Goal: Information Seeking & Learning: Find specific fact

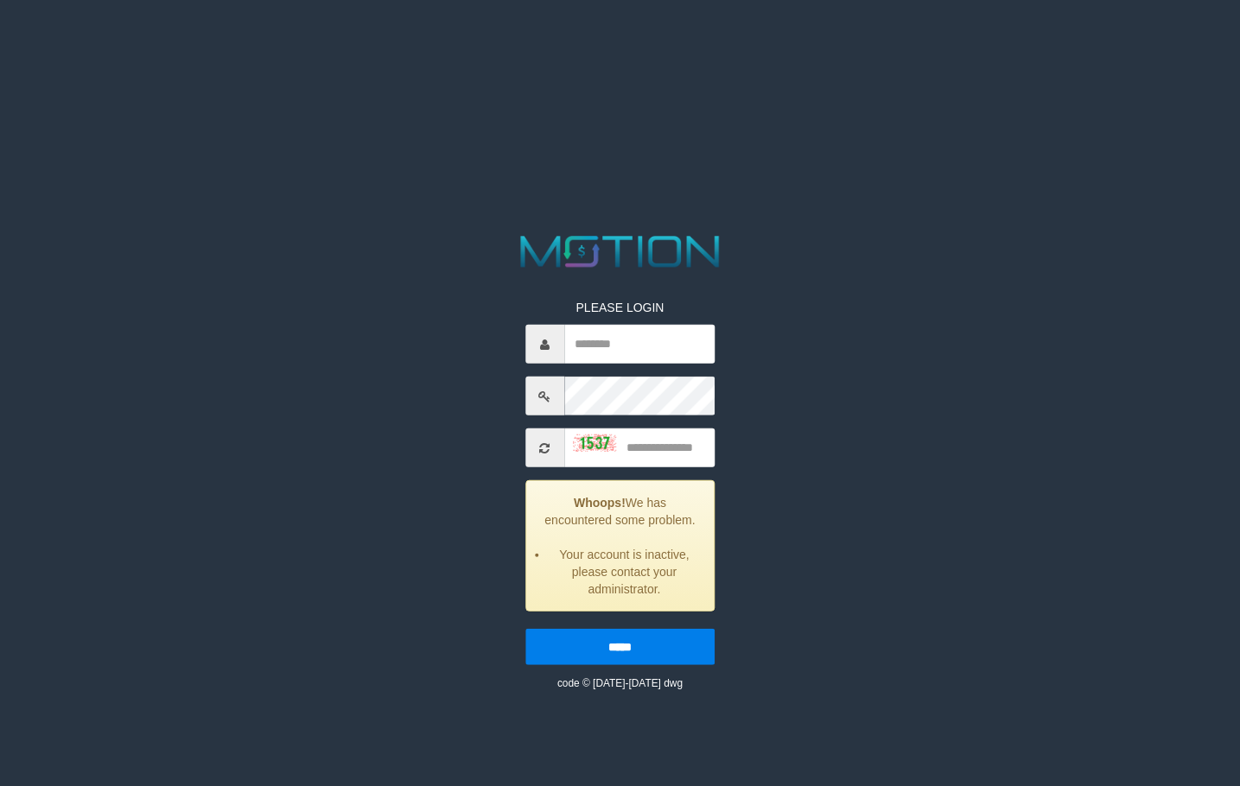
click at [914, 238] on div at bounding box center [620, 252] width 620 height 42
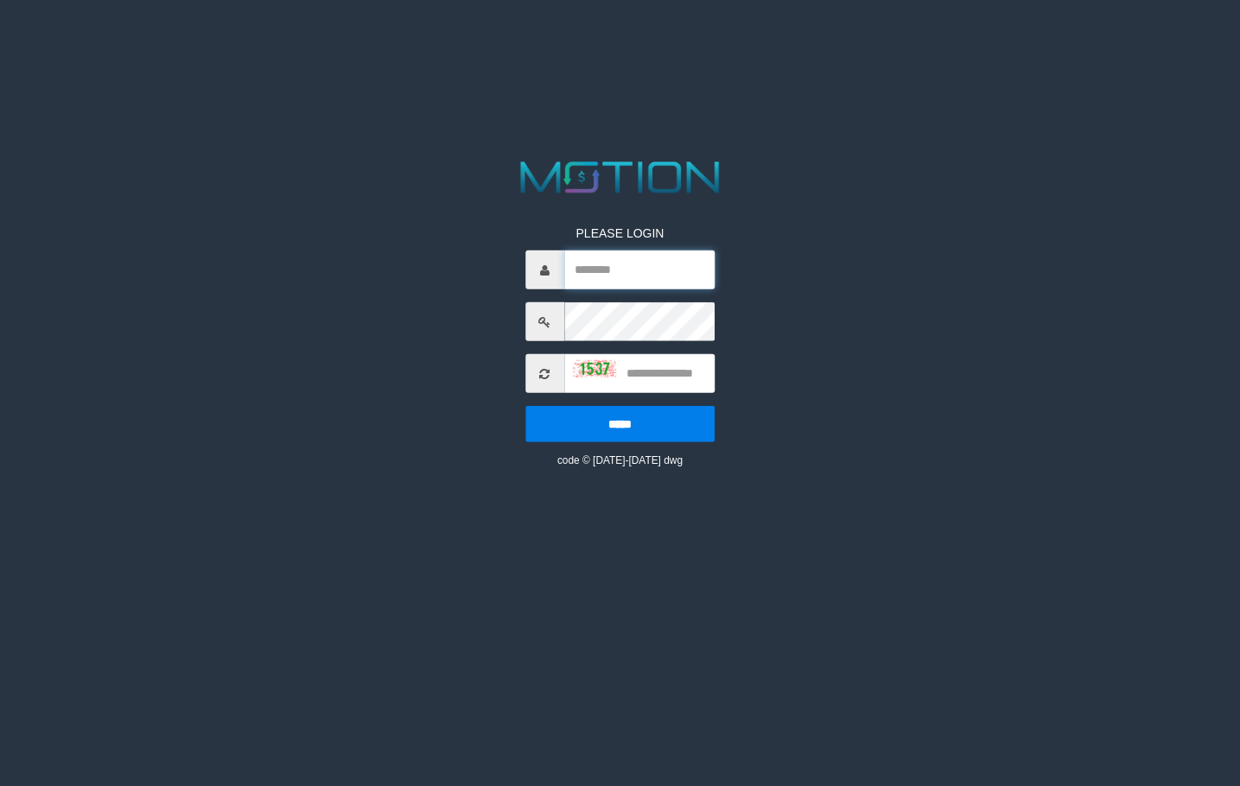
drag, startPoint x: 642, startPoint y: 266, endPoint x: 644, endPoint y: 283, distance: 17.5
click at [642, 269] on input "text" at bounding box center [639, 270] width 150 height 39
type input "**********"
drag, startPoint x: 641, startPoint y: 271, endPoint x: 653, endPoint y: 285, distance: 18.4
click at [642, 271] on input "**********" at bounding box center [639, 270] width 150 height 39
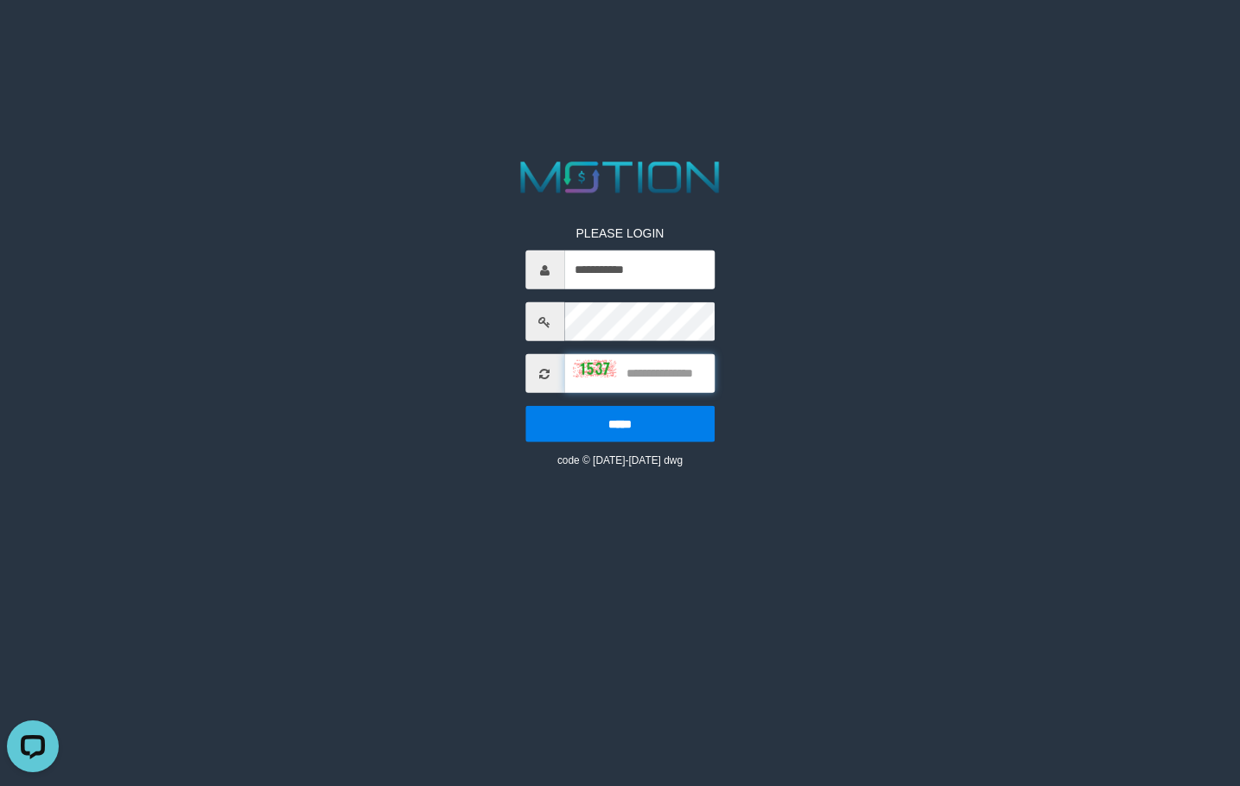
drag, startPoint x: 681, startPoint y: 378, endPoint x: 687, endPoint y: 350, distance: 29.1
click at [682, 377] on input "text" at bounding box center [639, 373] width 150 height 39
type input "****"
click at [525, 406] on input "*****" at bounding box center [619, 424] width 189 height 36
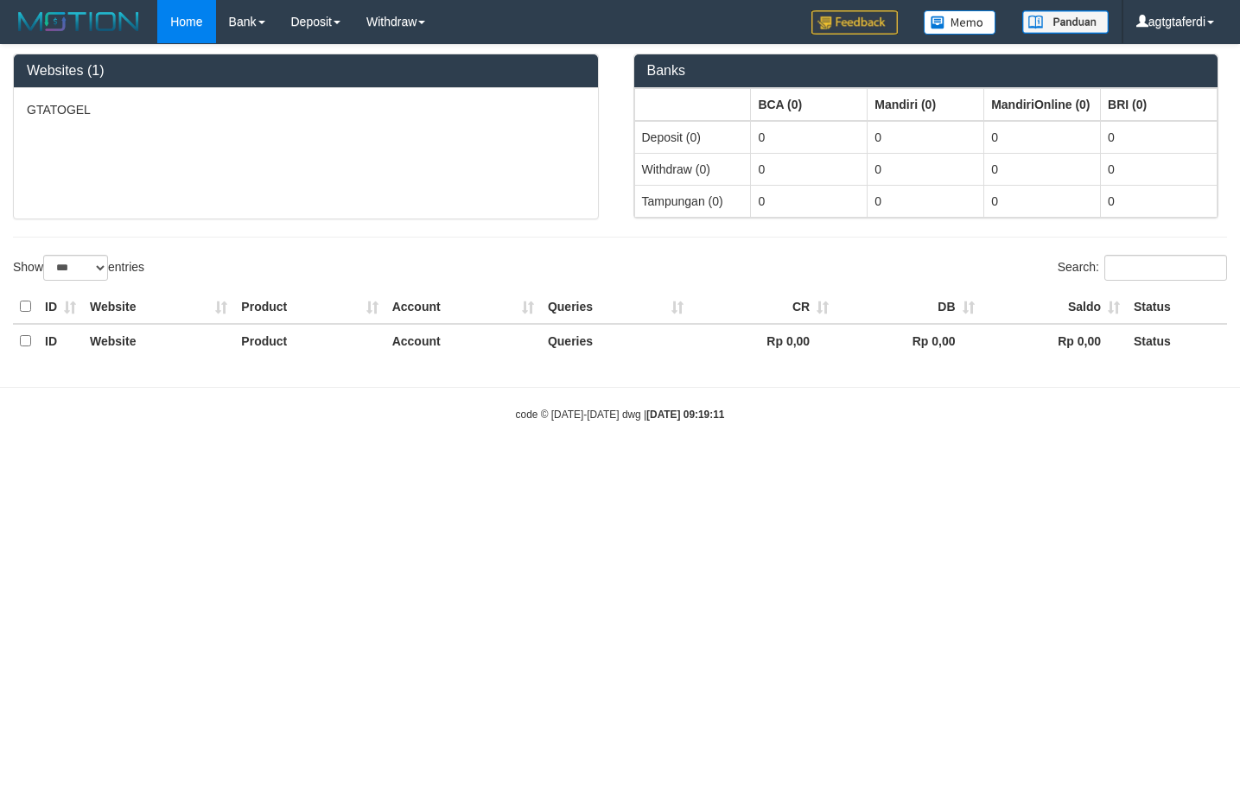
select select "***"
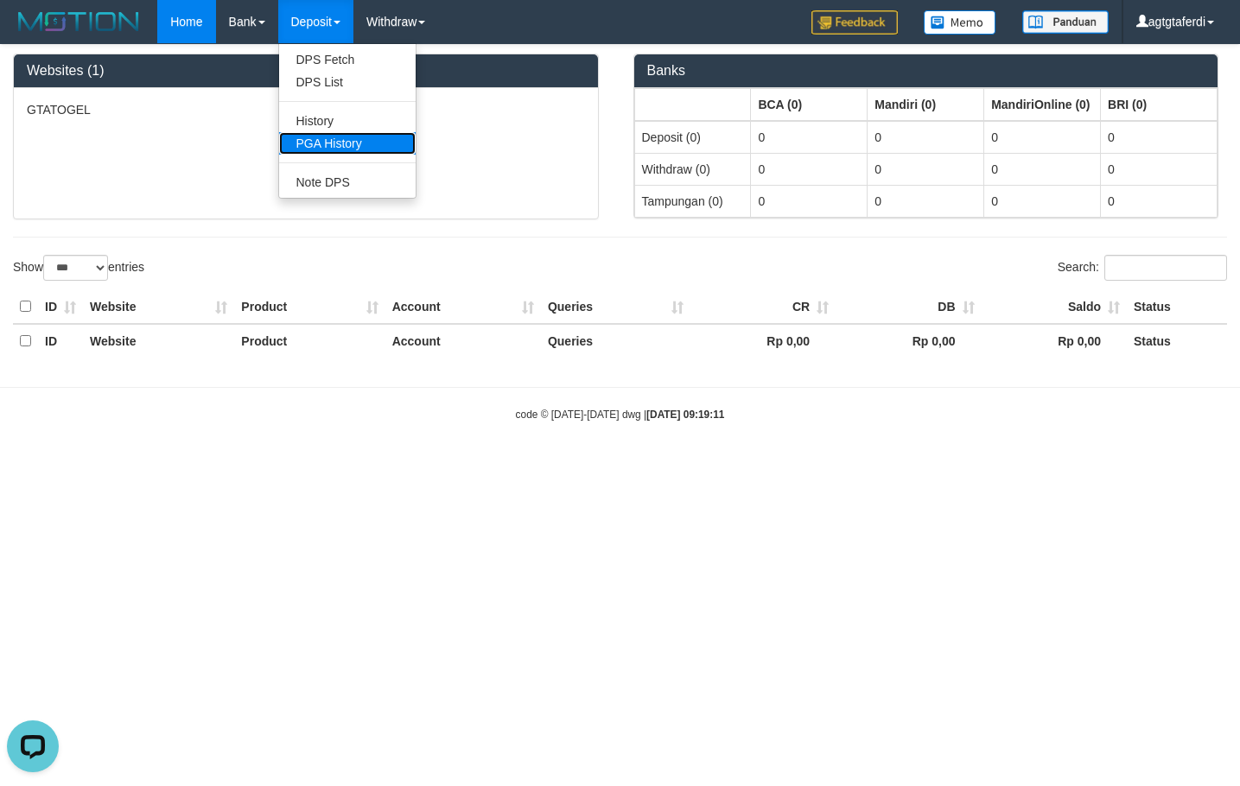
click at [344, 142] on link "PGA History" at bounding box center [347, 143] width 136 height 22
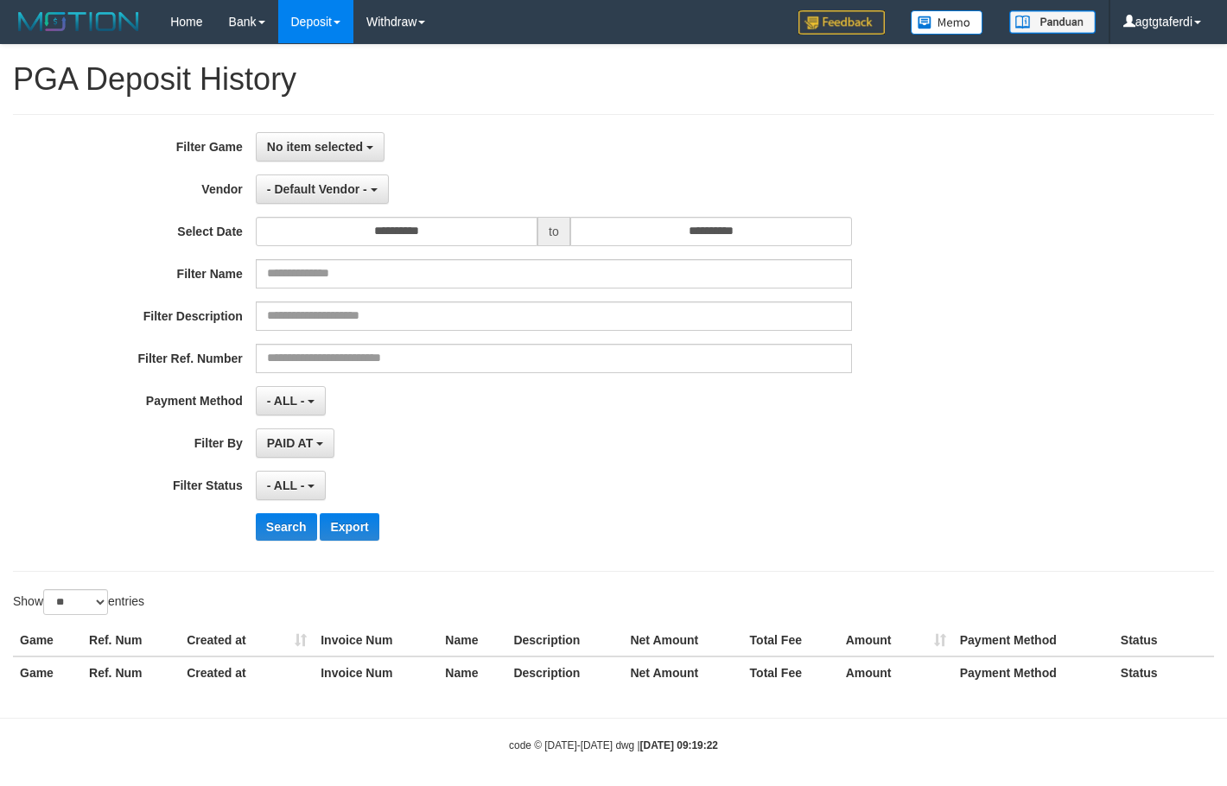
select select
select select "**"
drag, startPoint x: 352, startPoint y: 177, endPoint x: 352, endPoint y: 186, distance: 8.7
click at [352, 184] on button "- Default Vendor -" at bounding box center [322, 188] width 133 height 29
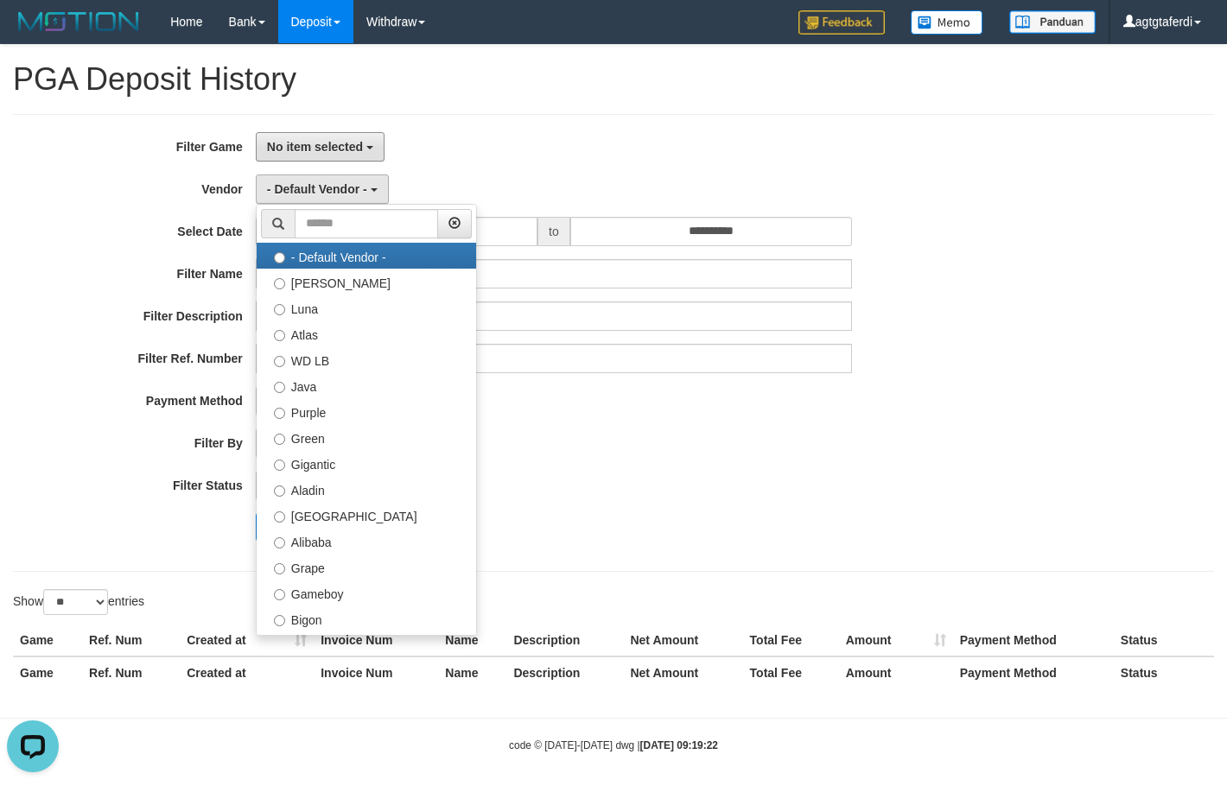
drag, startPoint x: 362, startPoint y: 153, endPoint x: 365, endPoint y: 168, distance: 15.1
click at [361, 158] on button "No item selected" at bounding box center [320, 146] width 129 height 29
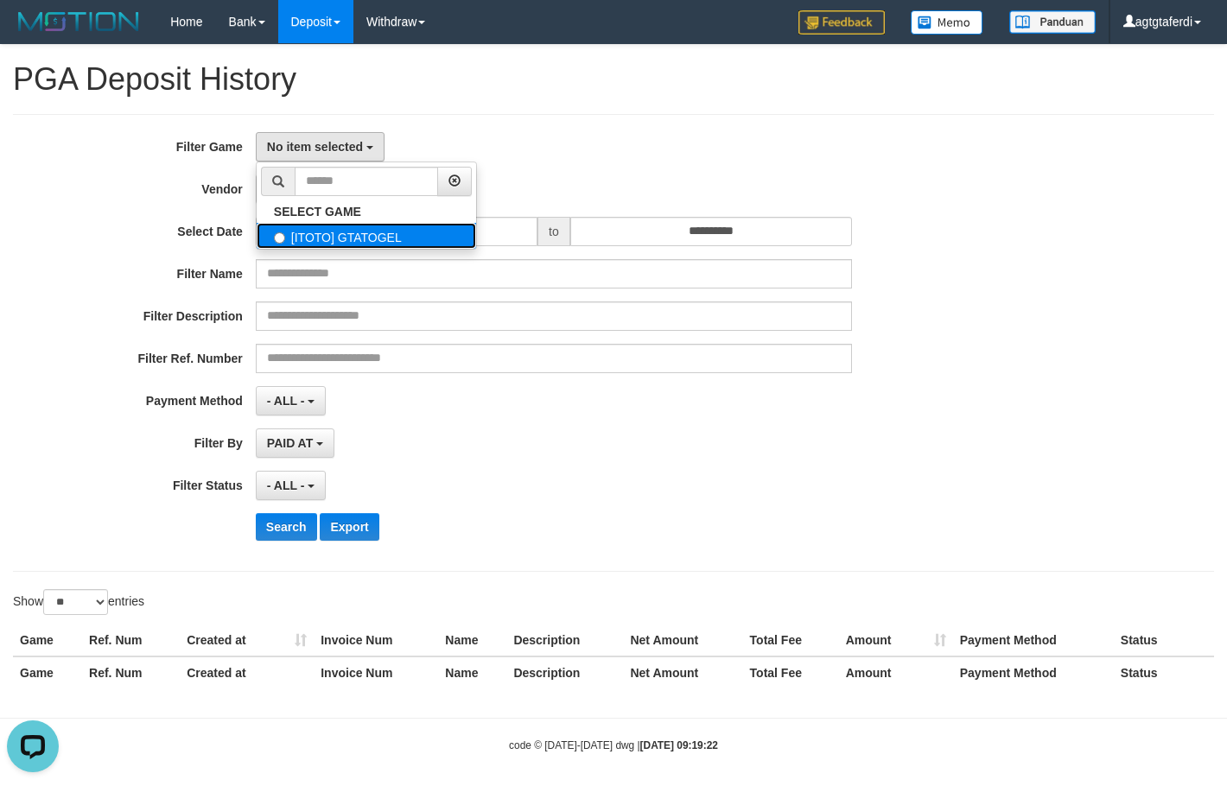
click at [353, 231] on label "[ITOTO] GTATOGEL" at bounding box center [366, 236] width 219 height 26
select select "****"
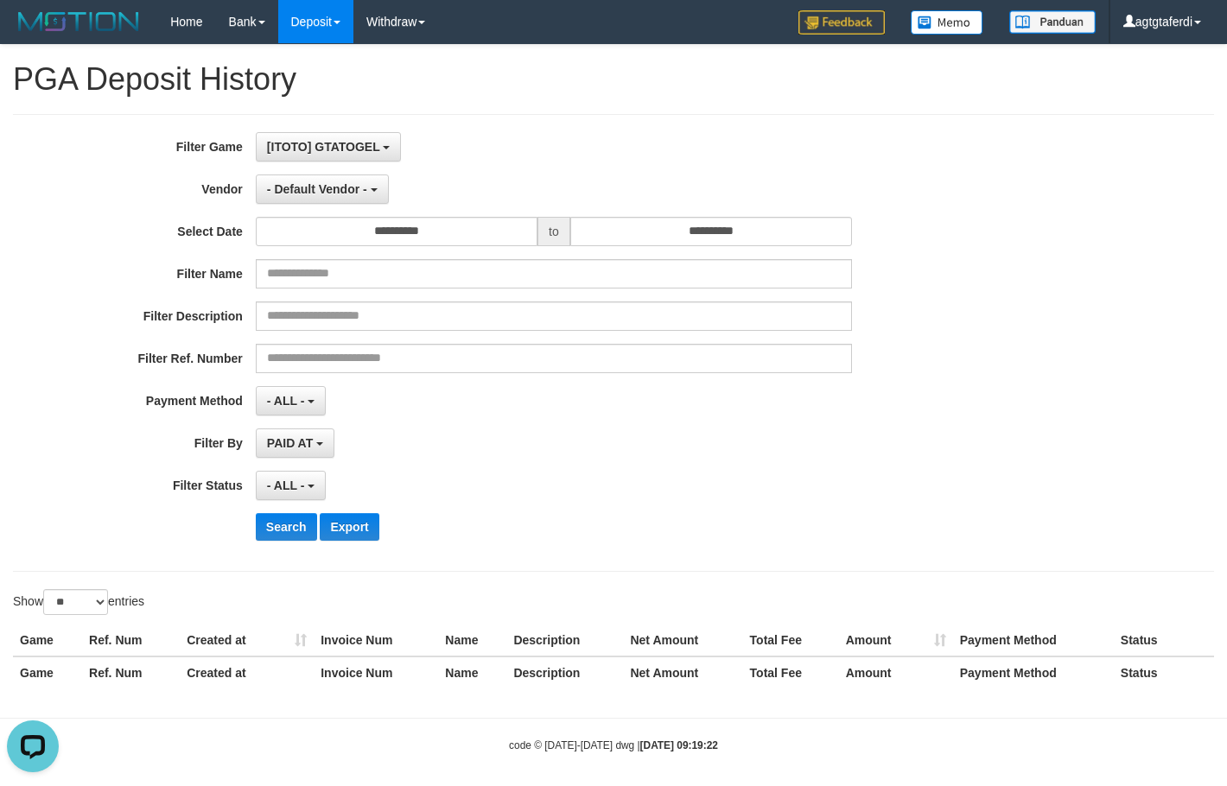
scroll to position [16, 0]
click at [313, 488] on button "- ALL -" at bounding box center [291, 485] width 70 height 29
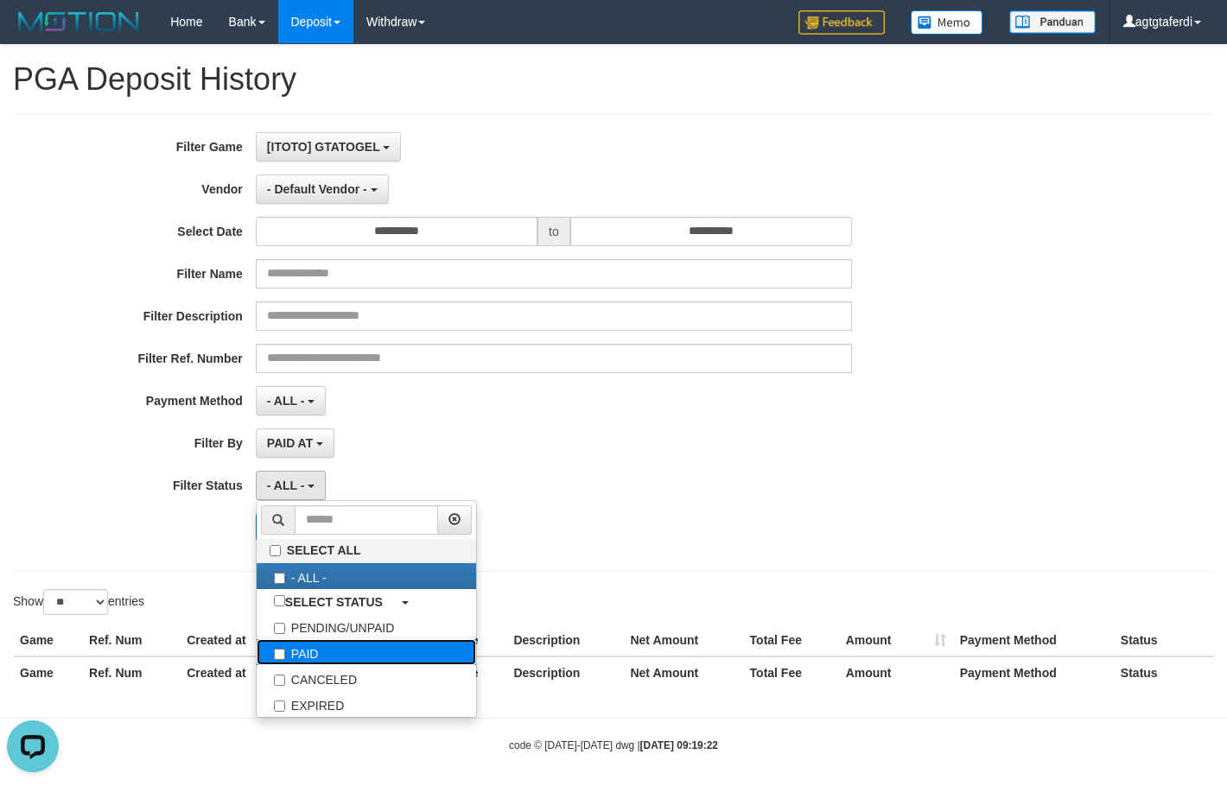
click at [323, 657] on label "PAID" at bounding box center [366, 652] width 219 height 26
select select "*"
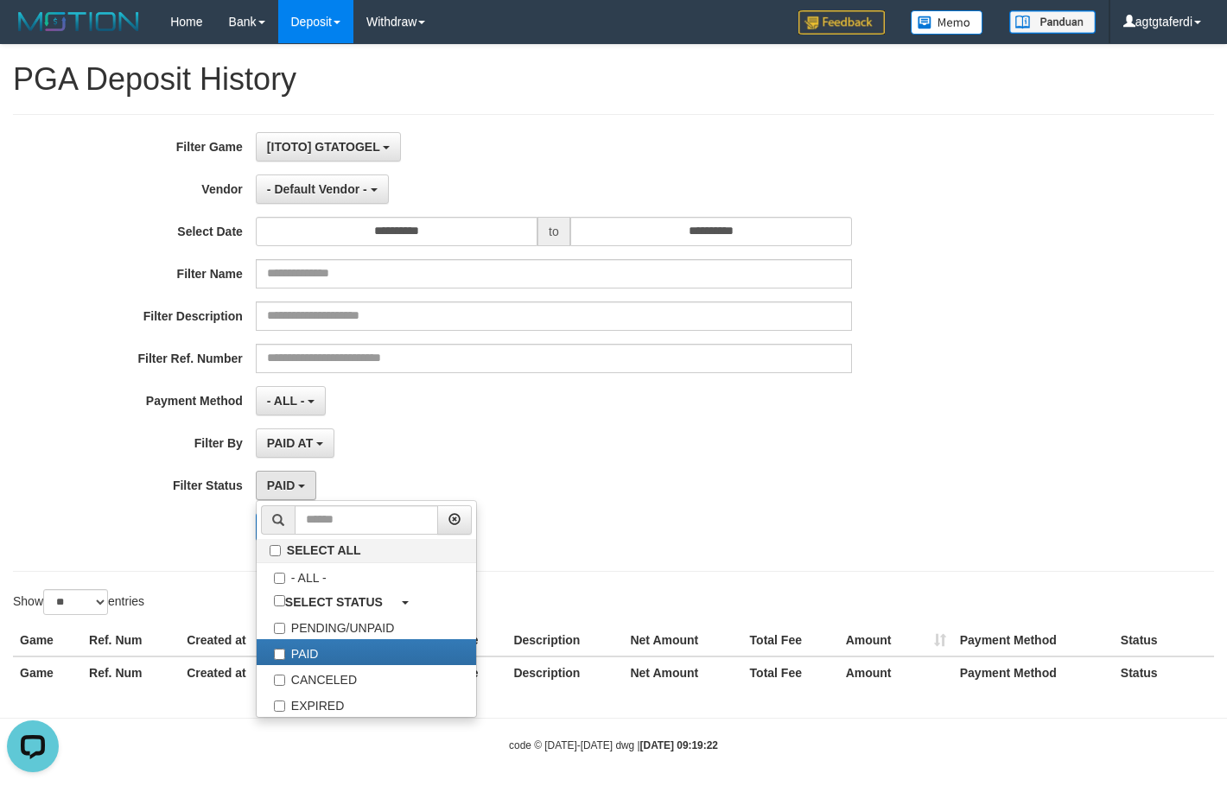
click at [543, 238] on span "to" at bounding box center [553, 231] width 33 height 29
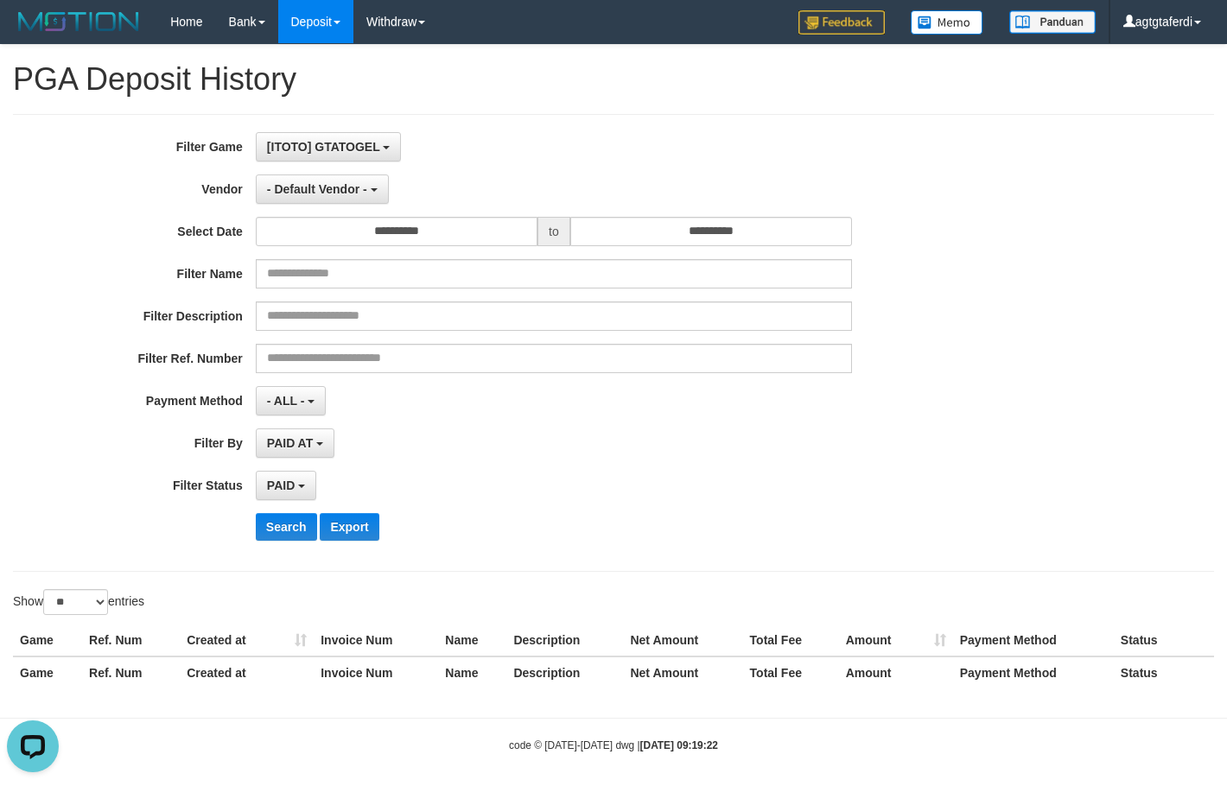
click at [549, 232] on span "to" at bounding box center [553, 231] width 33 height 29
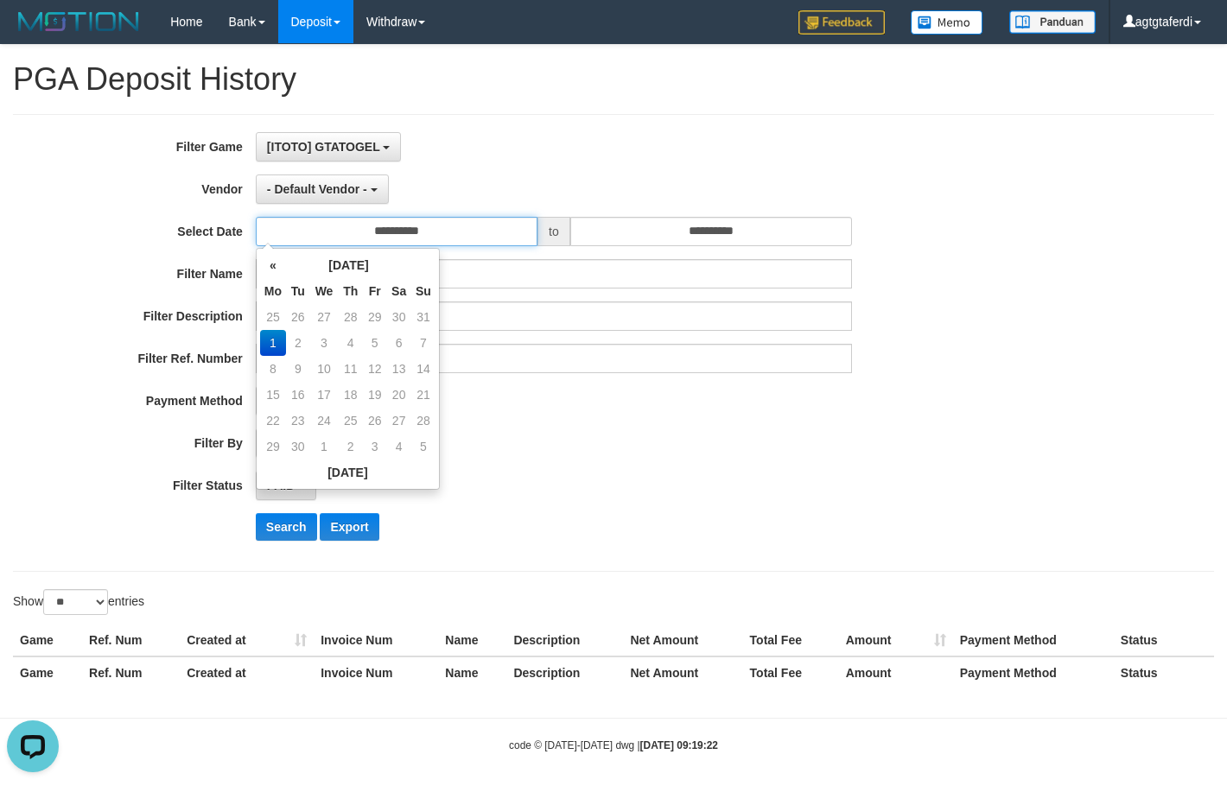
click at [486, 227] on input "**********" at bounding box center [397, 231] width 282 height 29
click at [268, 266] on th "«" at bounding box center [273, 265] width 26 height 26
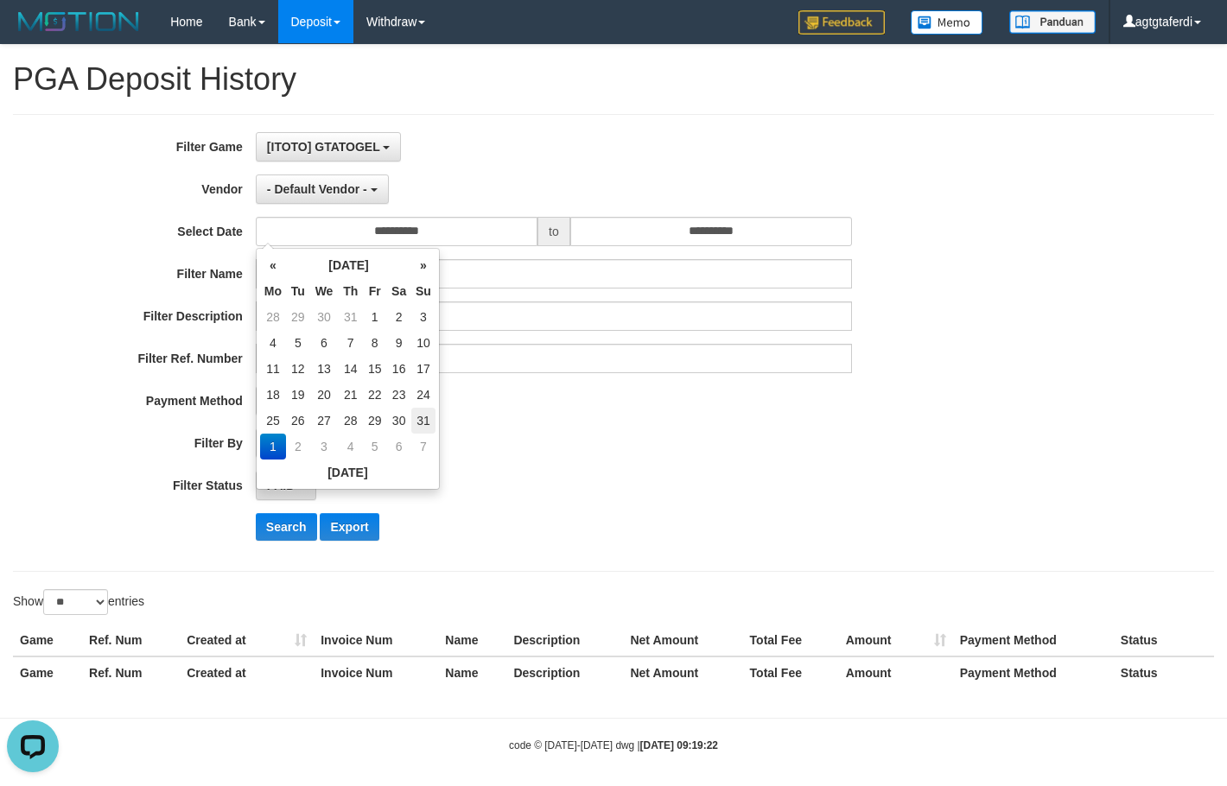
click at [424, 428] on td "31" at bounding box center [423, 421] width 24 height 26
type input "**********"
click at [777, 238] on input "**********" at bounding box center [711, 231] width 282 height 29
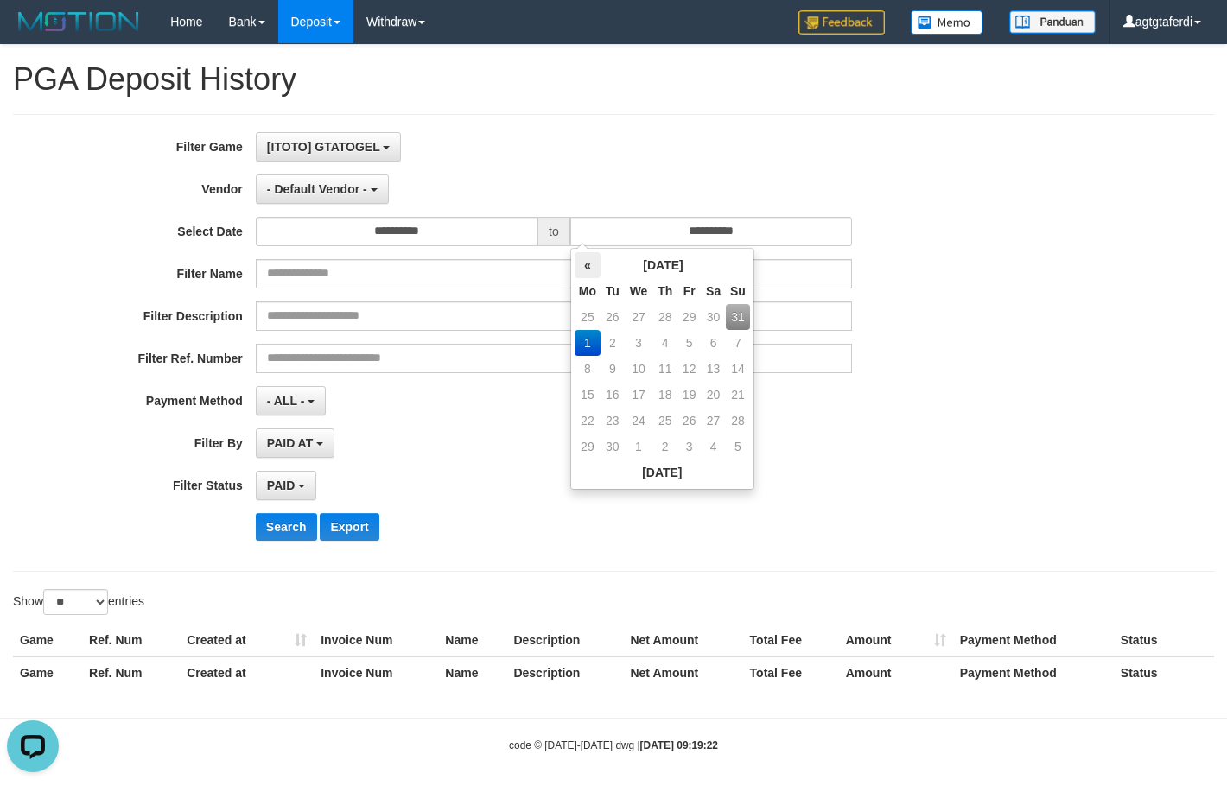
click at [592, 266] on th "«" at bounding box center [587, 265] width 26 height 26
click at [736, 426] on td "31" at bounding box center [738, 421] width 24 height 26
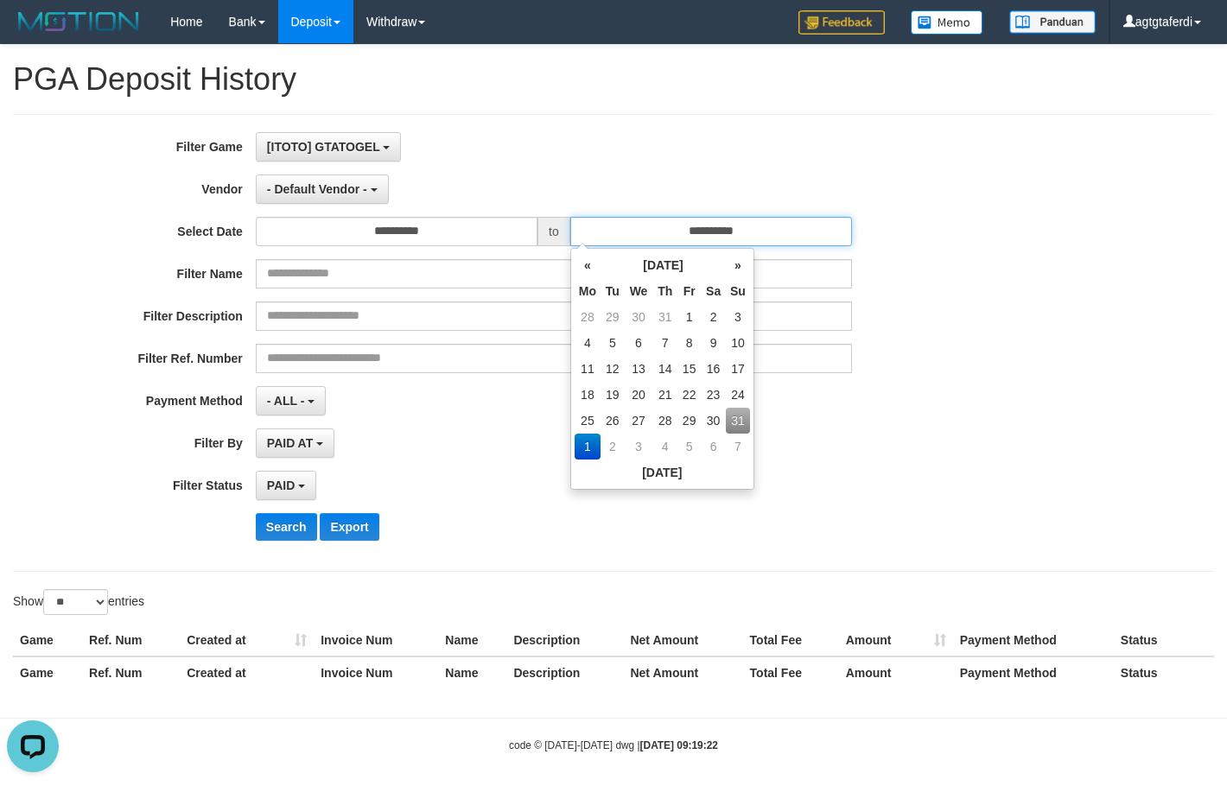
type input "**********"
click at [736, 426] on td "31" at bounding box center [738, 421] width 24 height 26
click at [416, 460] on div "**********" at bounding box center [511, 343] width 1022 height 422
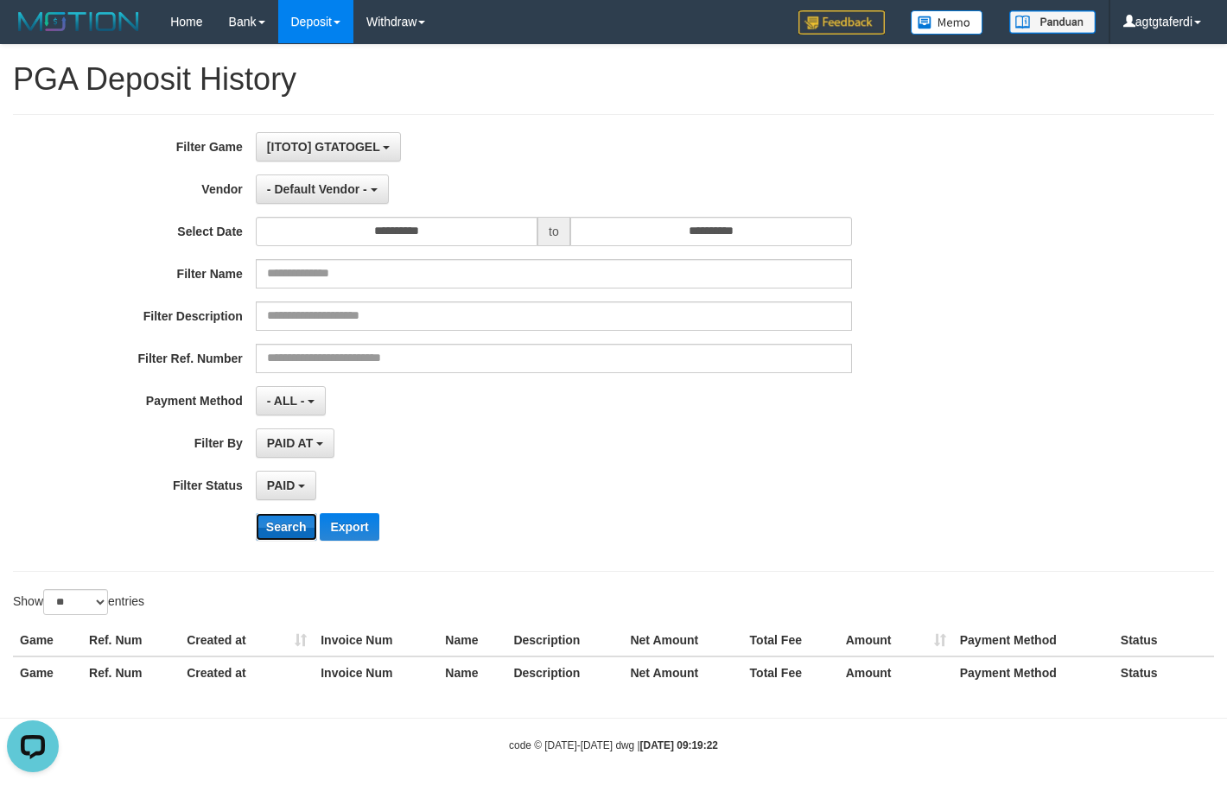
click at [278, 530] on button "Search" at bounding box center [286, 527] width 61 height 28
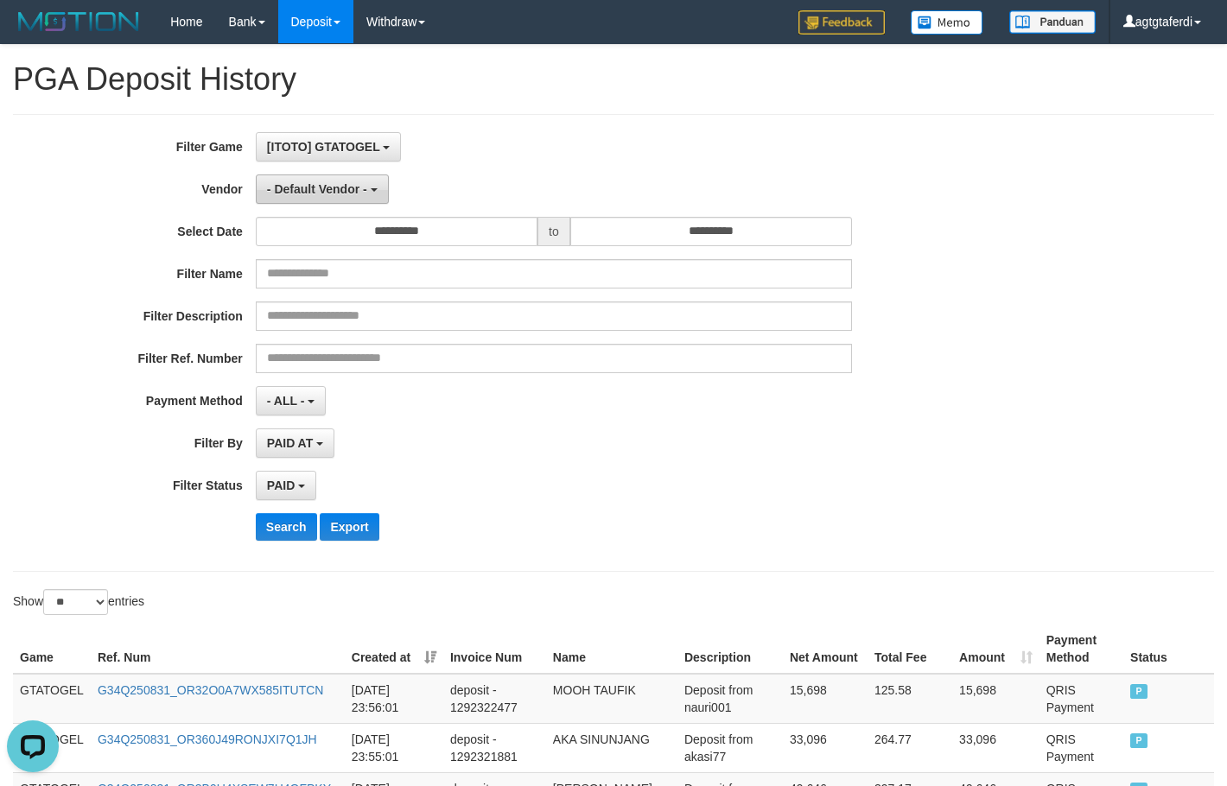
click at [302, 185] on span "- Default Vendor -" at bounding box center [317, 189] width 100 height 14
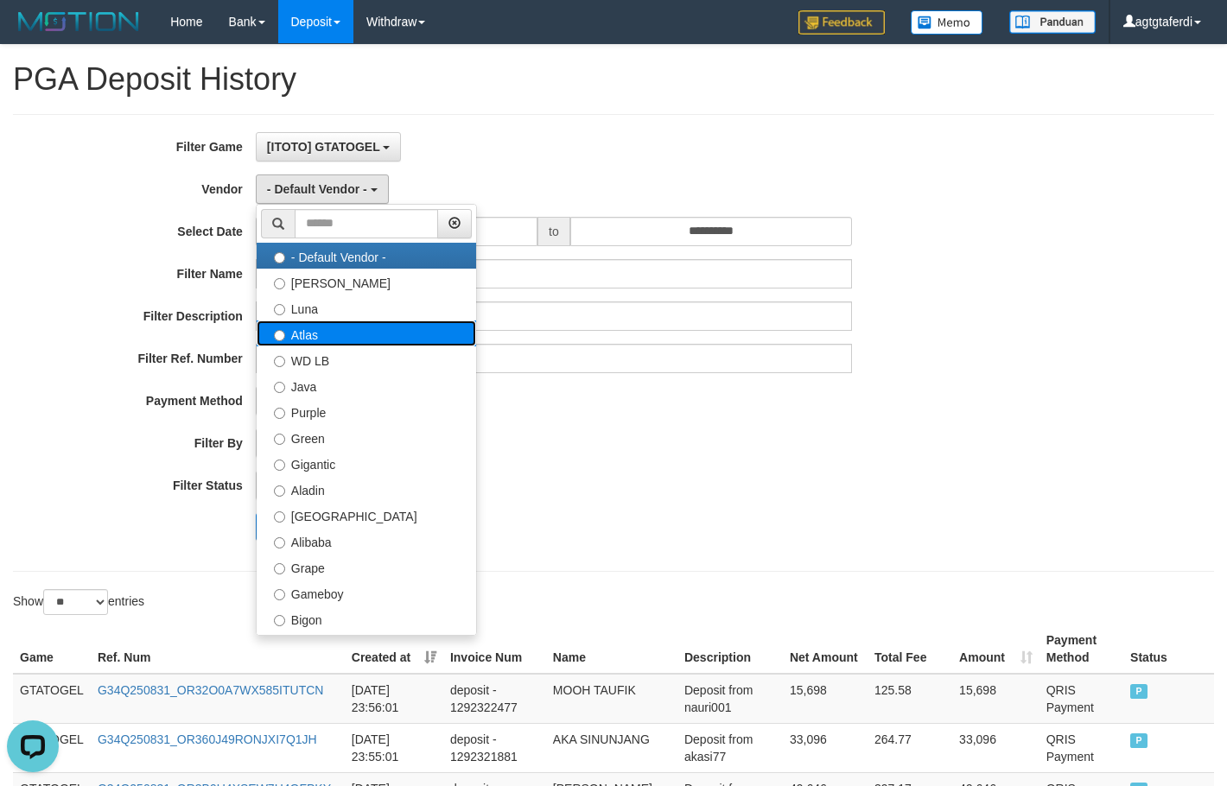
click at [343, 336] on label "Atlas" at bounding box center [366, 333] width 219 height 26
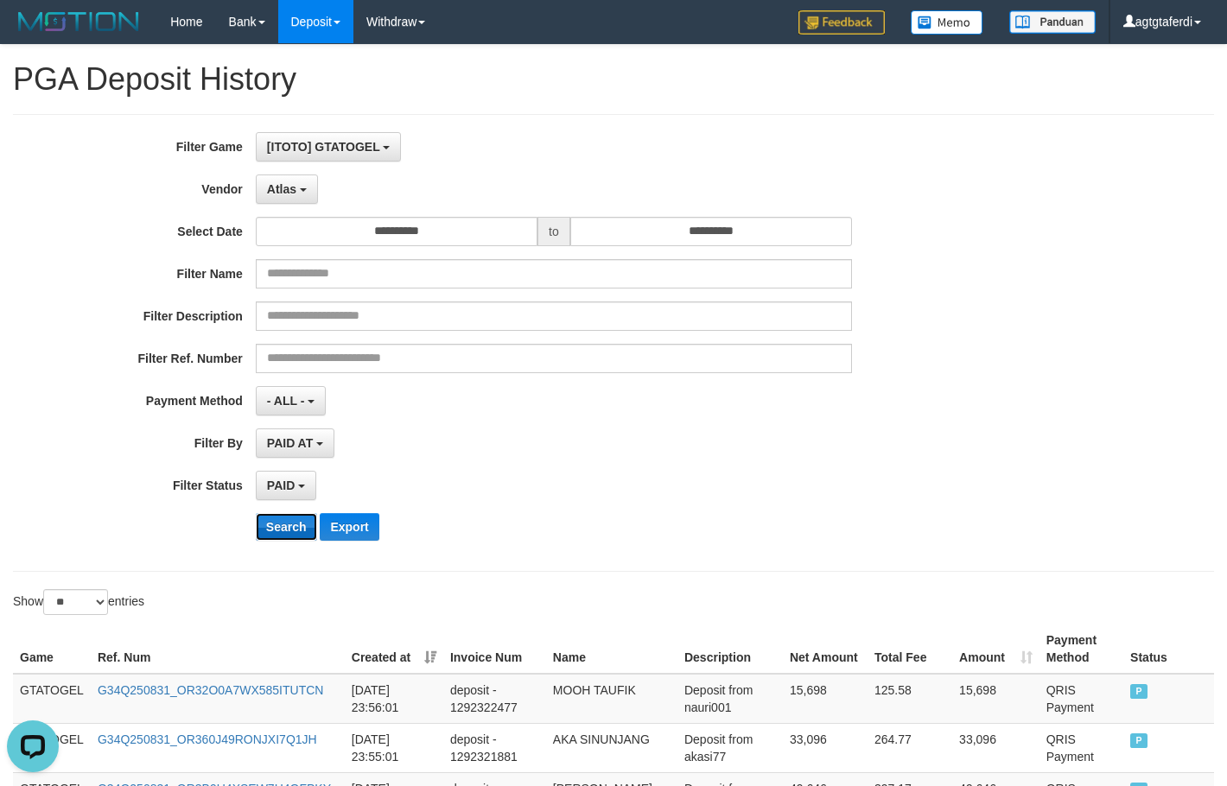
click at [294, 524] on button "Search" at bounding box center [286, 527] width 61 height 28
click at [270, 523] on button "Search" at bounding box center [286, 527] width 61 height 28
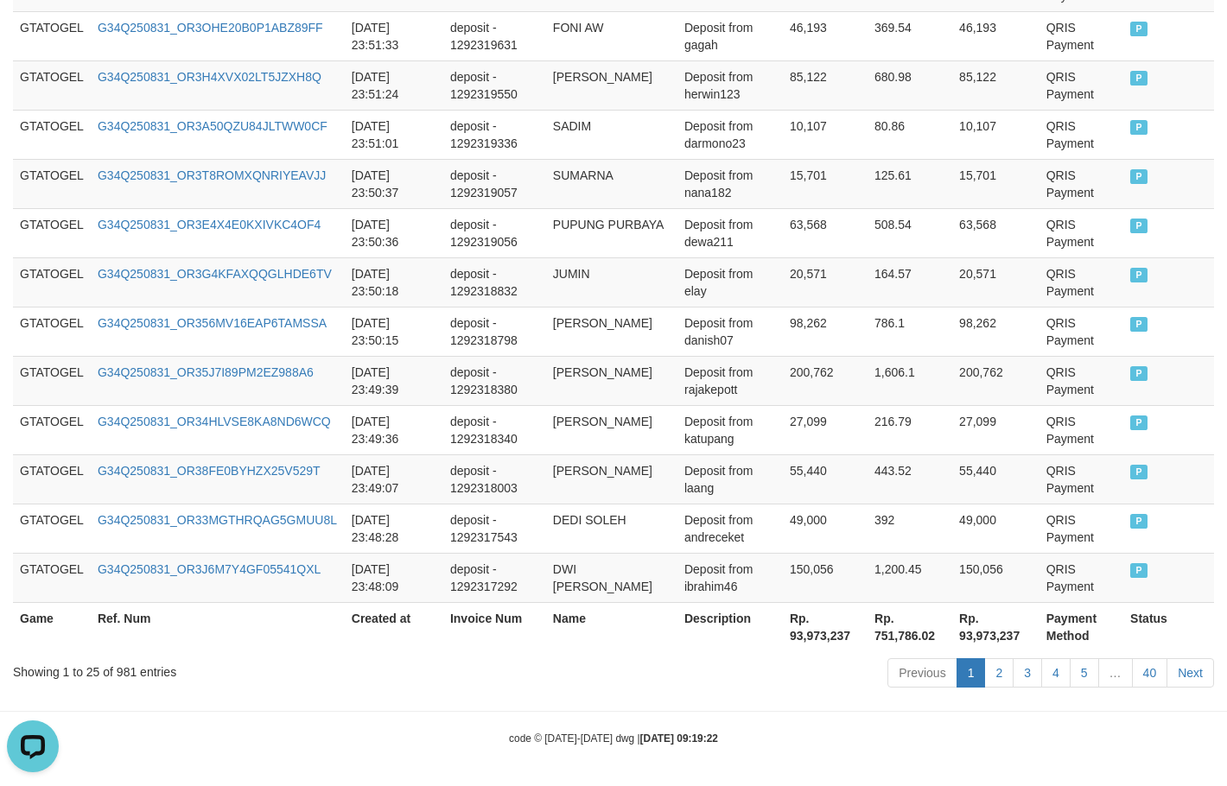
scroll to position [1306, 0]
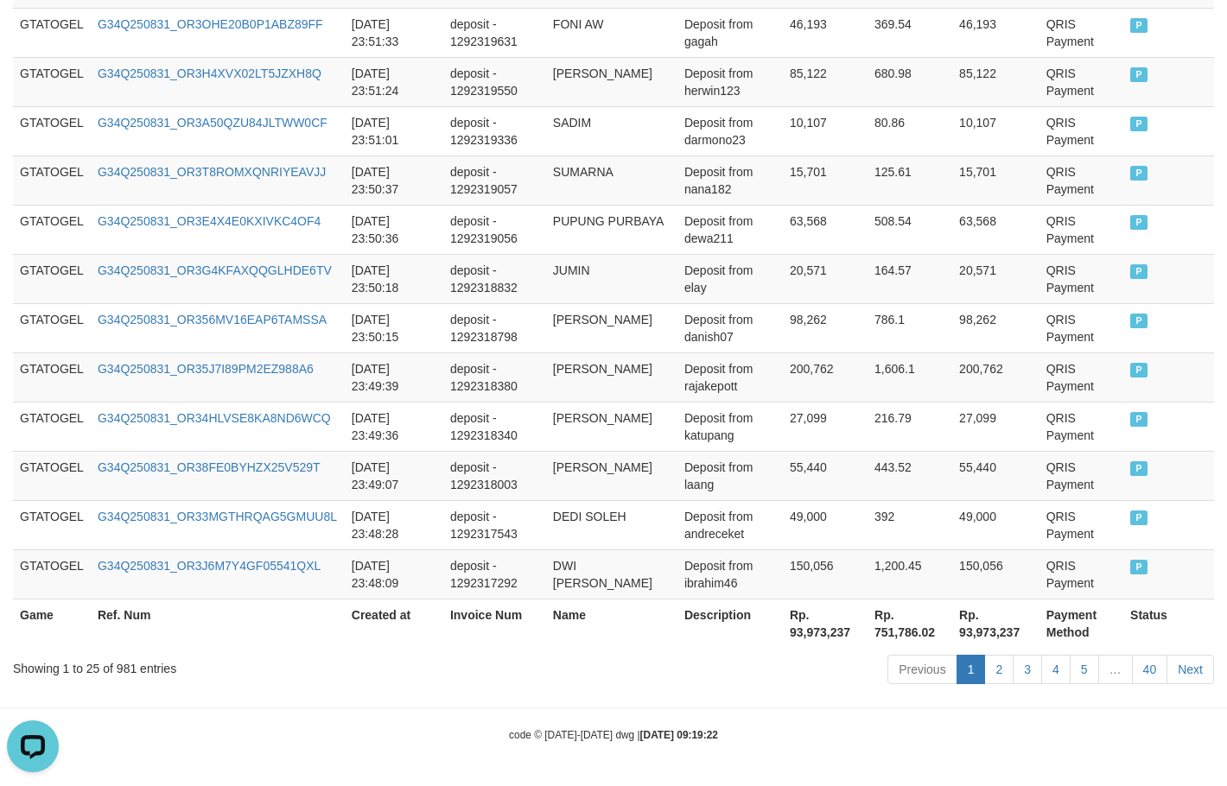
click at [824, 631] on th "Rp. 93,973,237" at bounding box center [825, 623] width 85 height 49
copy th "93,973,237"
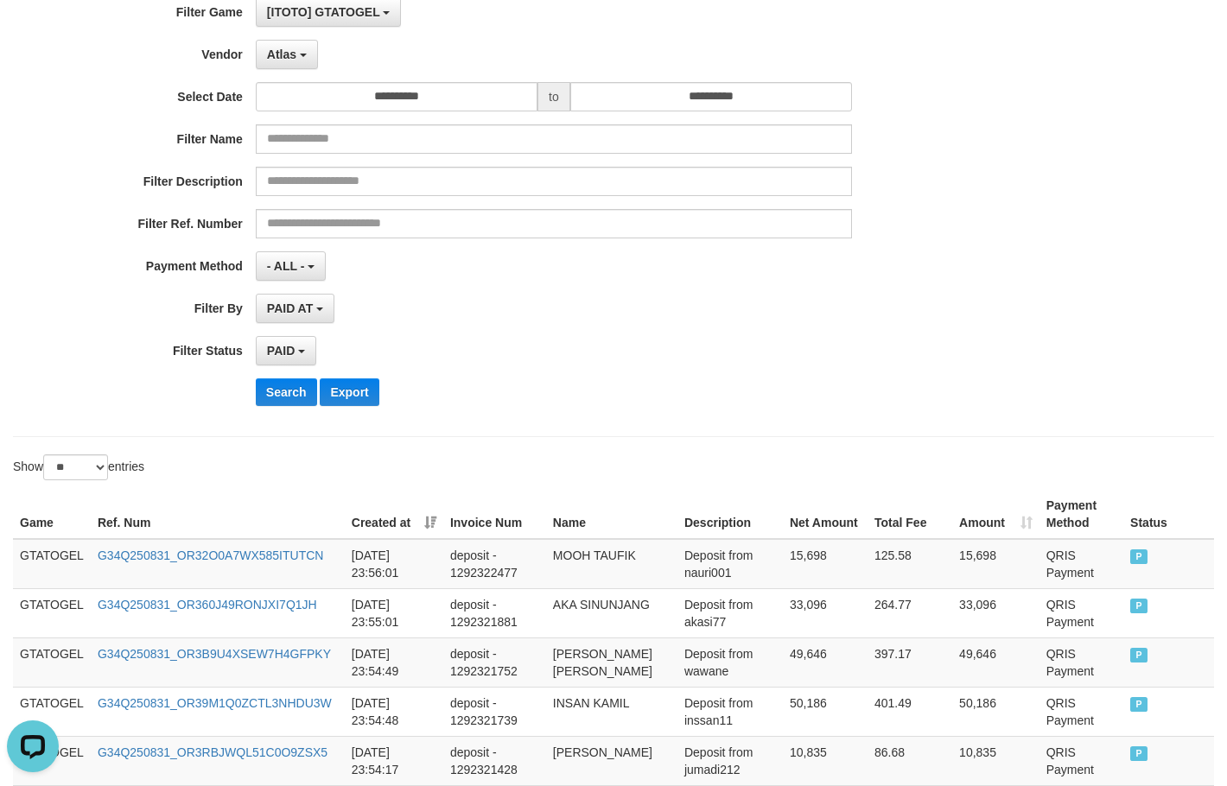
scroll to position [10, 0]
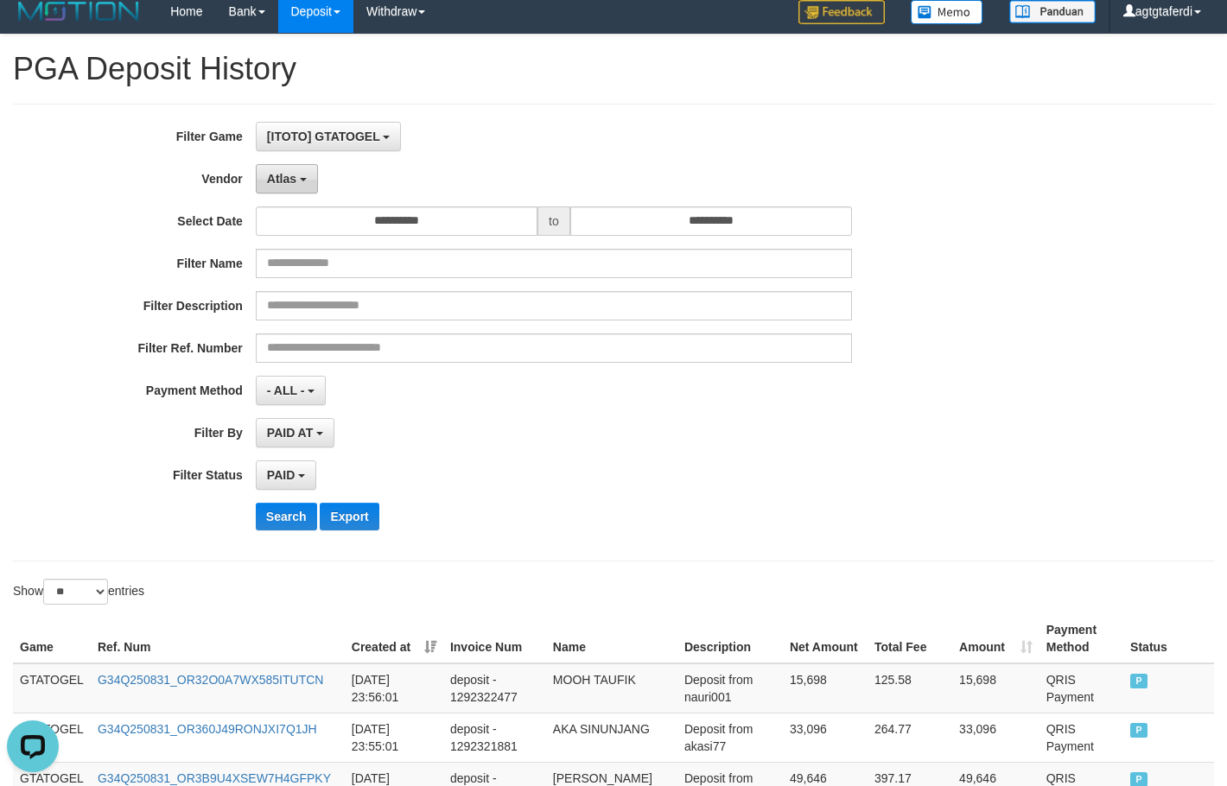
click at [295, 172] on span "Atlas" at bounding box center [281, 179] width 29 height 14
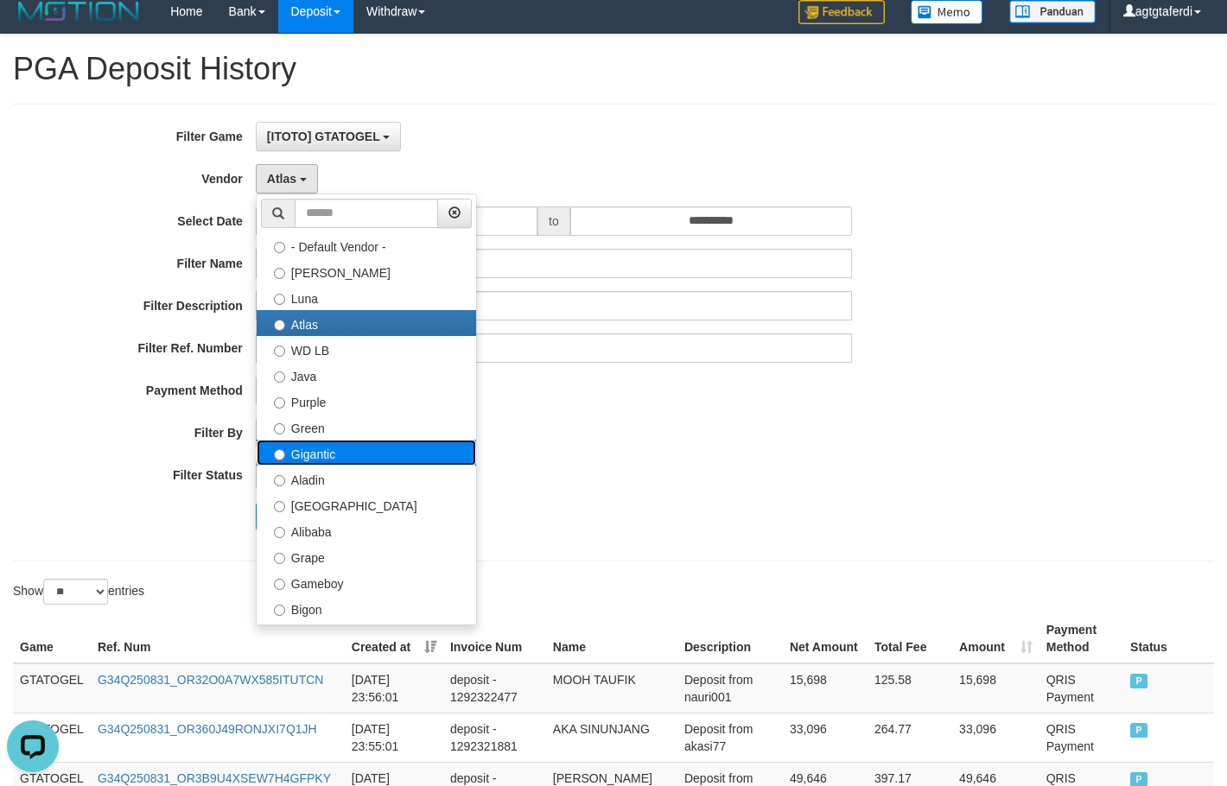
click at [353, 443] on label "Gigantic" at bounding box center [366, 453] width 219 height 26
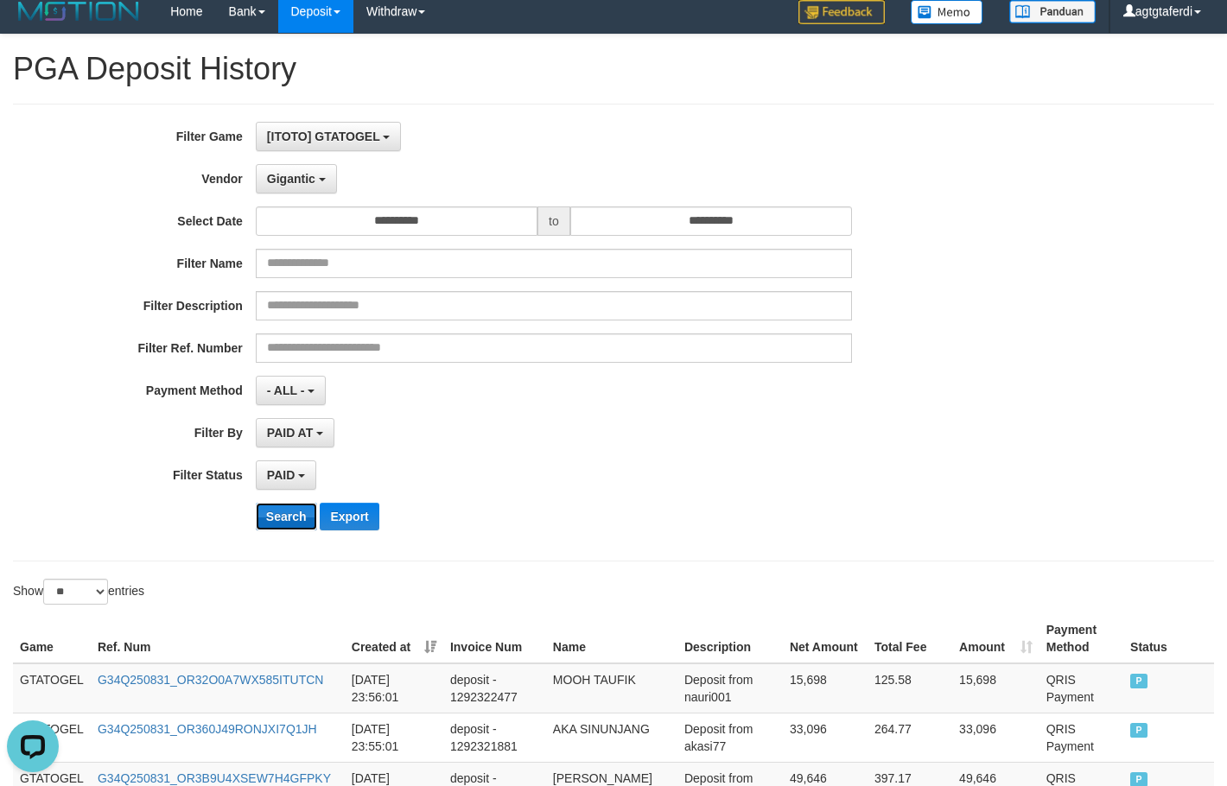
click at [295, 510] on button "Search" at bounding box center [286, 517] width 61 height 28
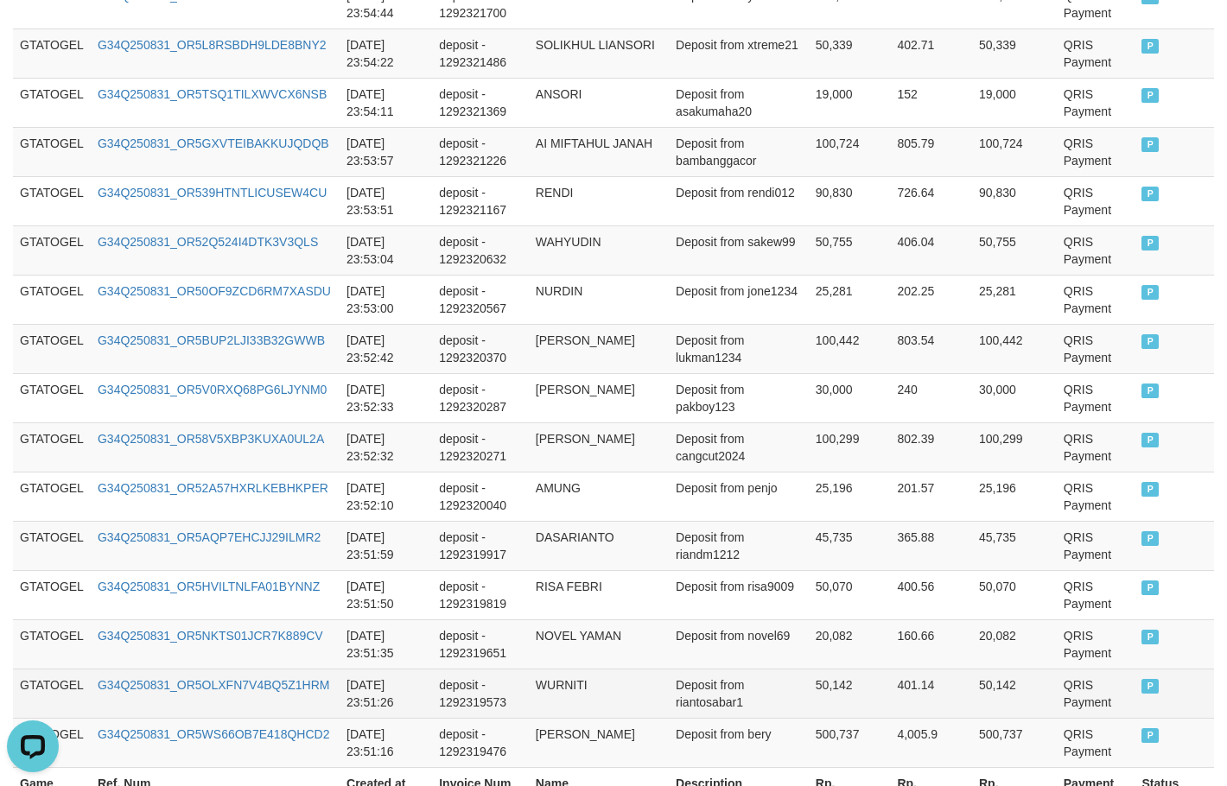
scroll to position [1306, 0]
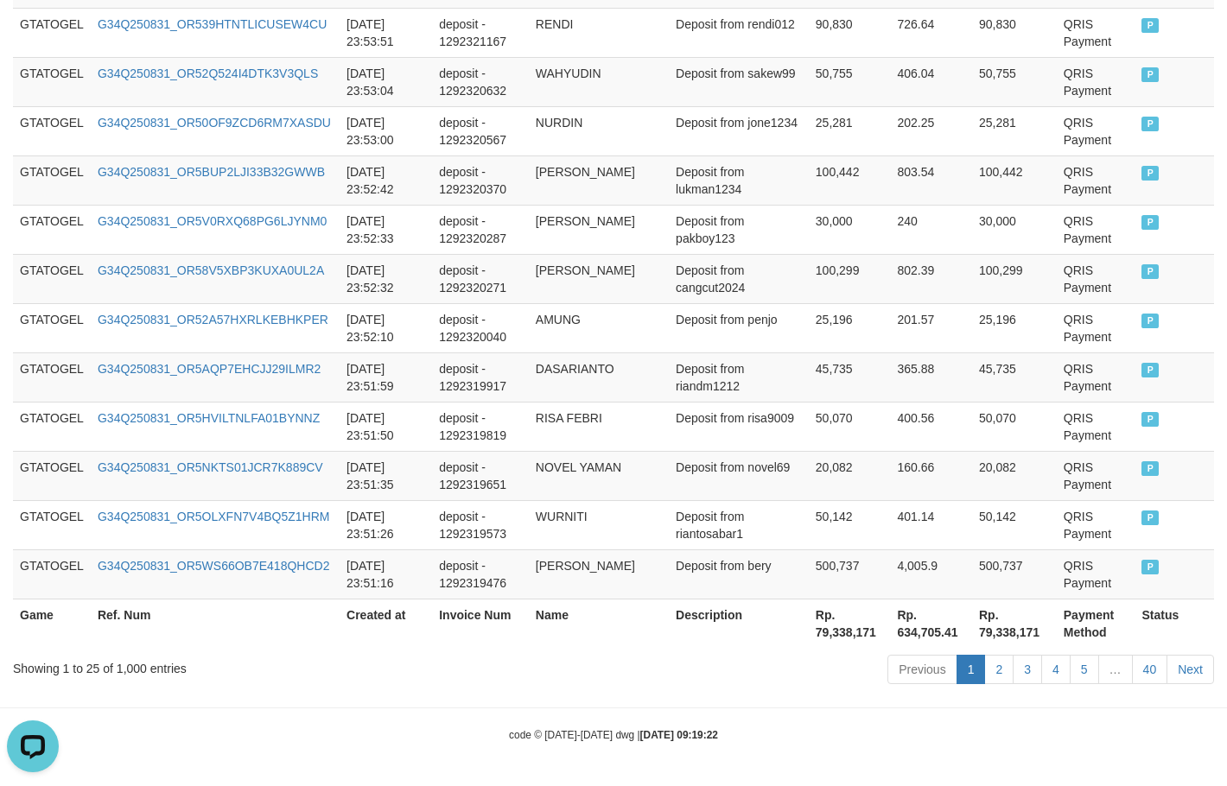
click at [815, 625] on th "Rp. 79,338,171" at bounding box center [850, 623] width 82 height 49
copy th "79,338,171"
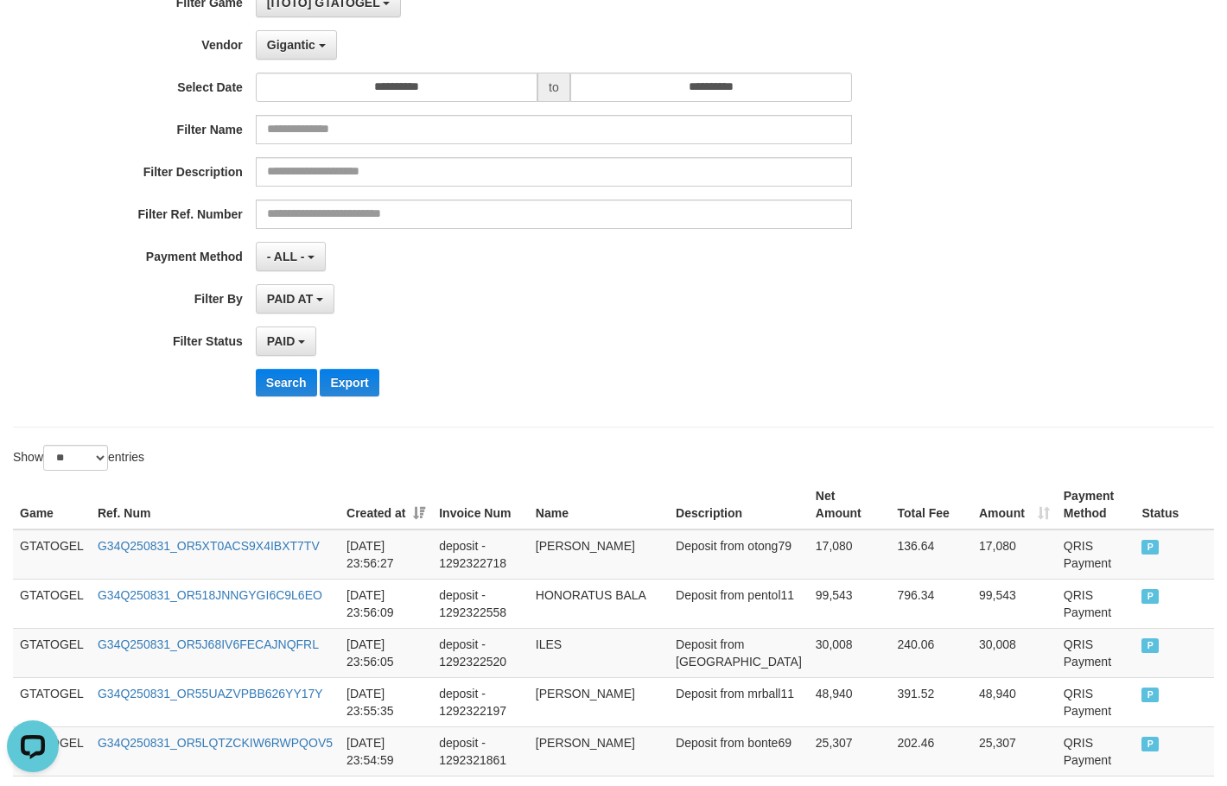
scroll to position [0, 0]
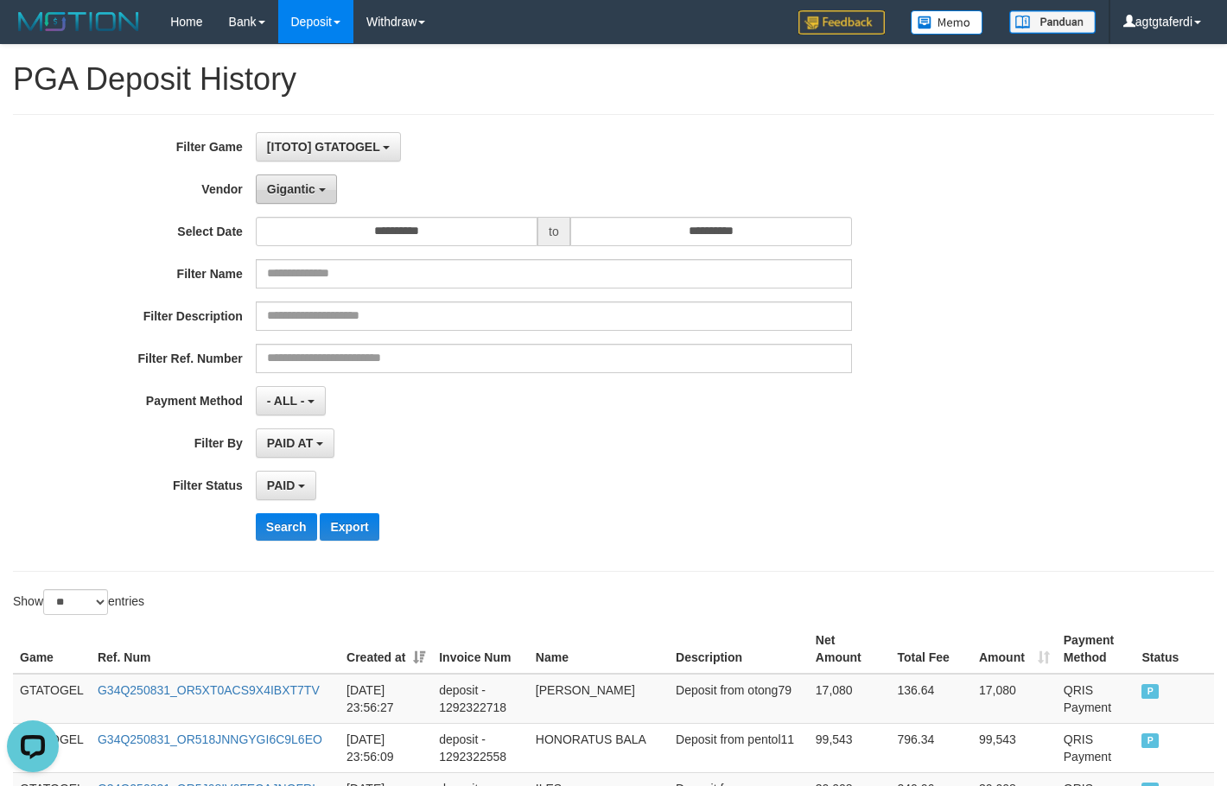
click at [294, 193] on span "Gigantic" at bounding box center [291, 189] width 48 height 14
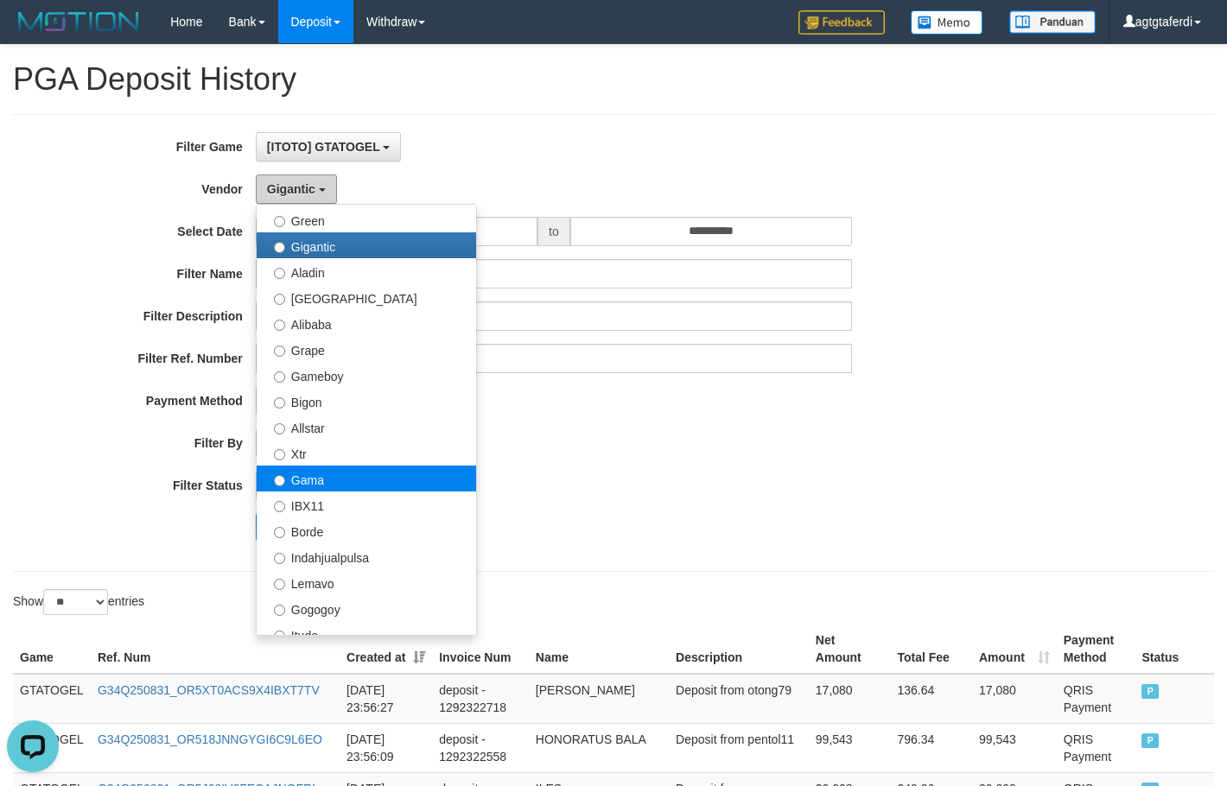
scroll to position [259, 0]
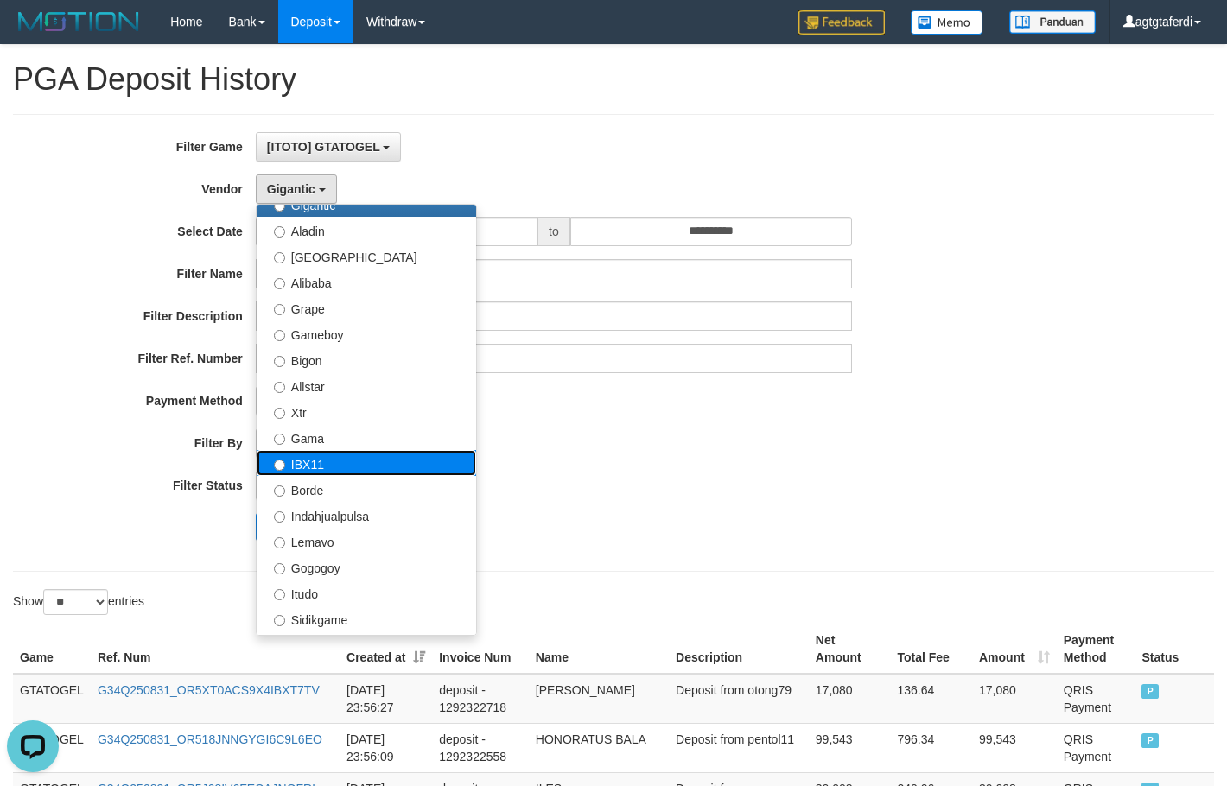
click at [333, 461] on label "IBX11" at bounding box center [366, 463] width 219 height 26
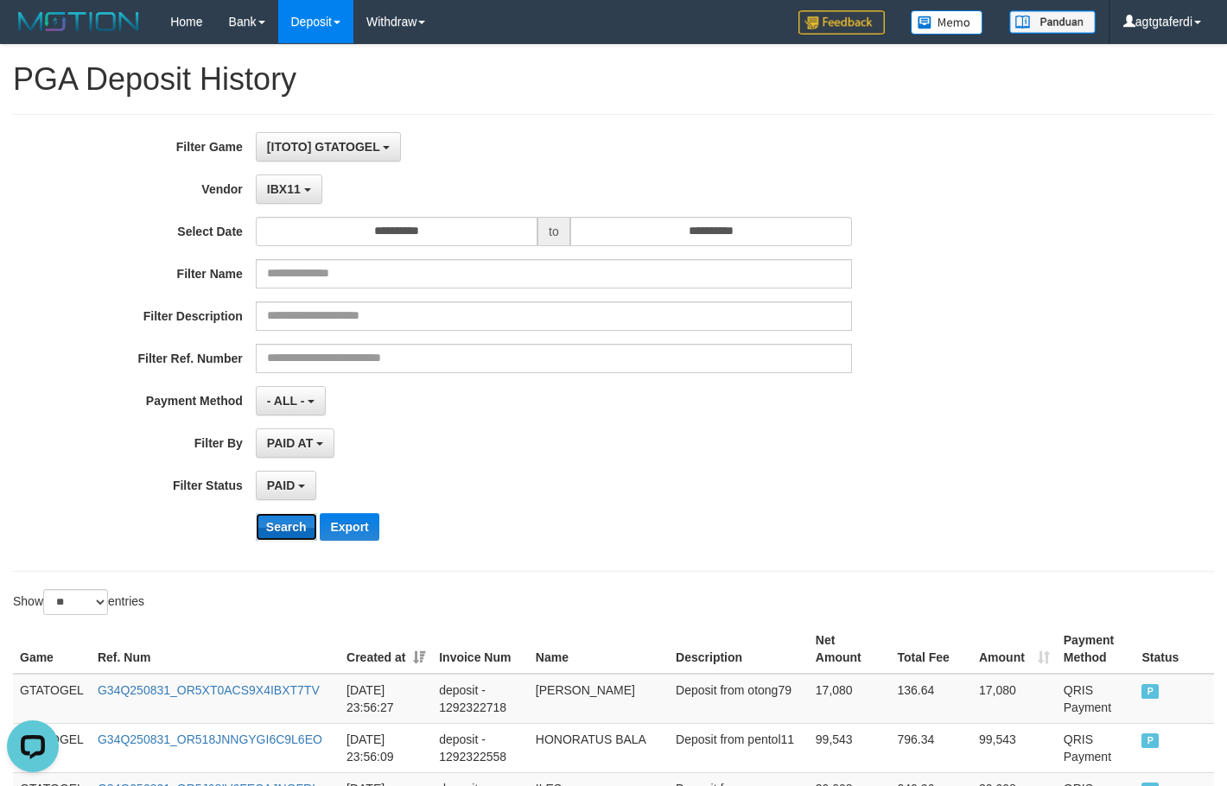
click at [284, 519] on button "Search" at bounding box center [286, 527] width 61 height 28
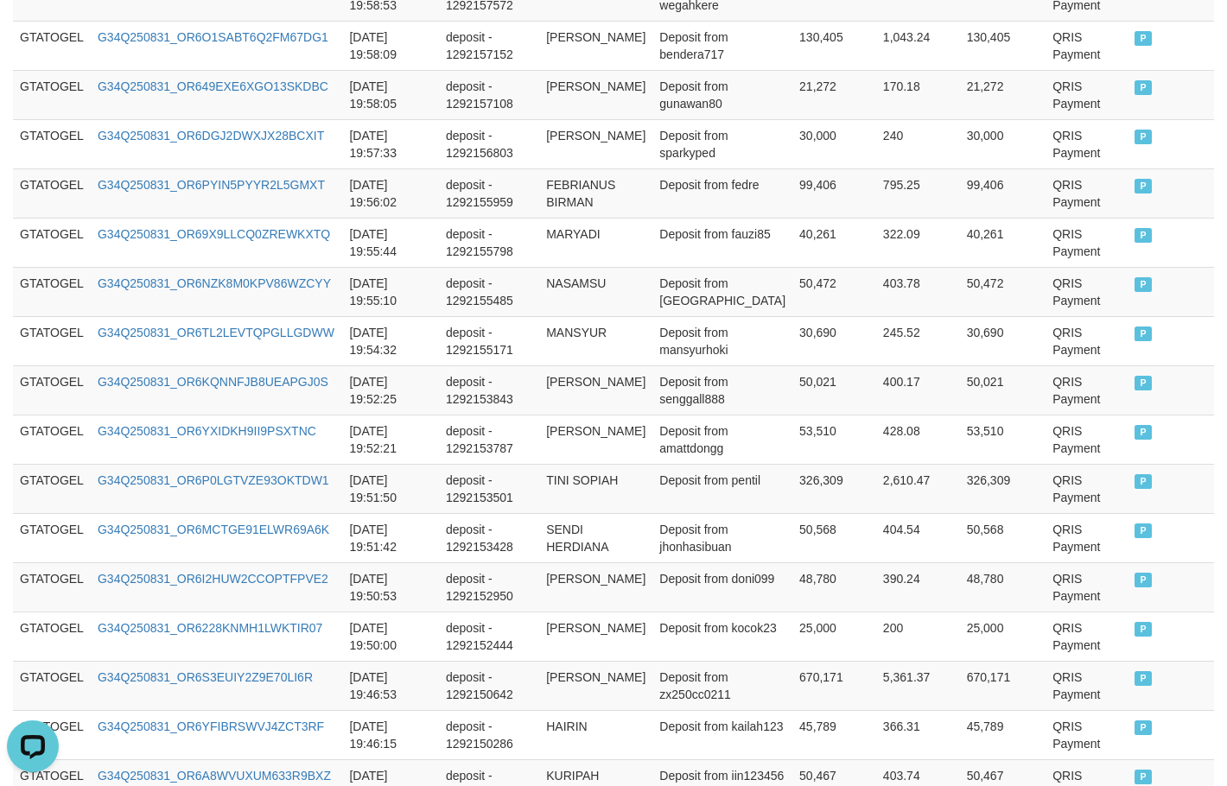
scroll to position [1306, 0]
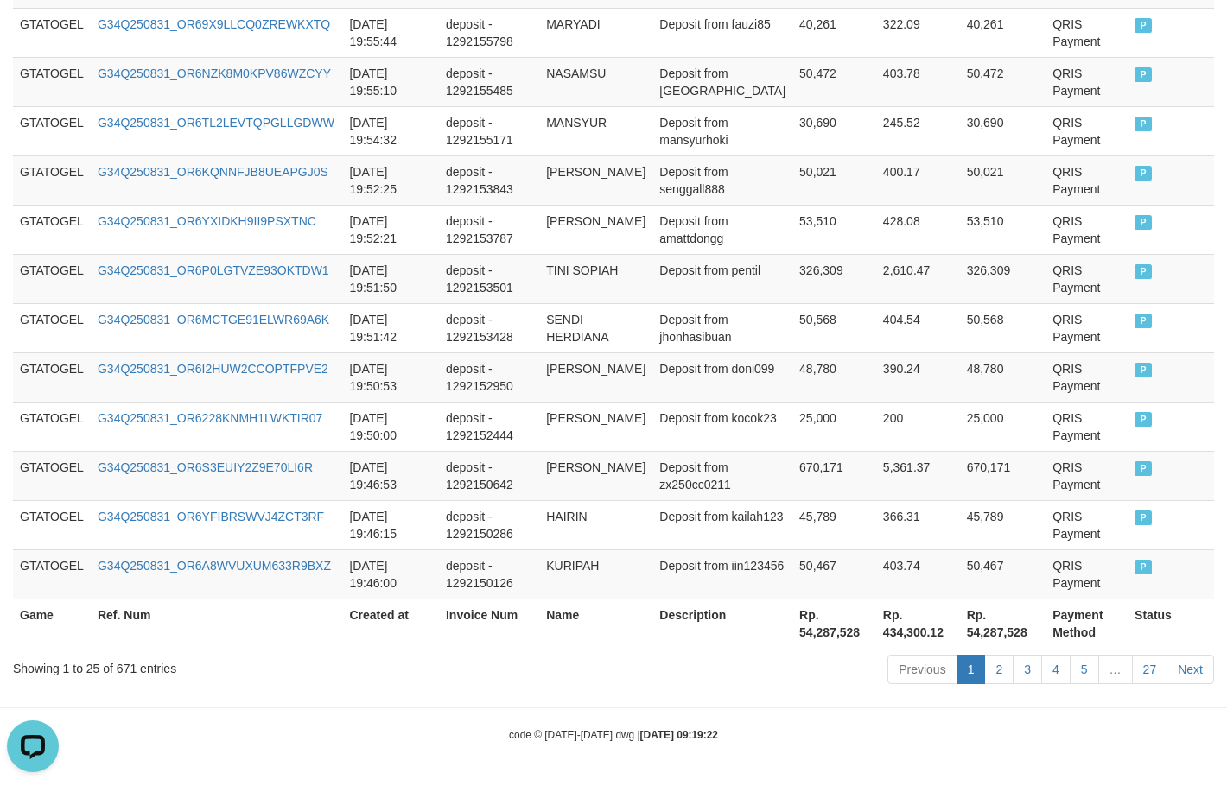
click at [804, 640] on th "Rp. 54,287,528" at bounding box center [834, 623] width 84 height 49
copy th "54,287,528"
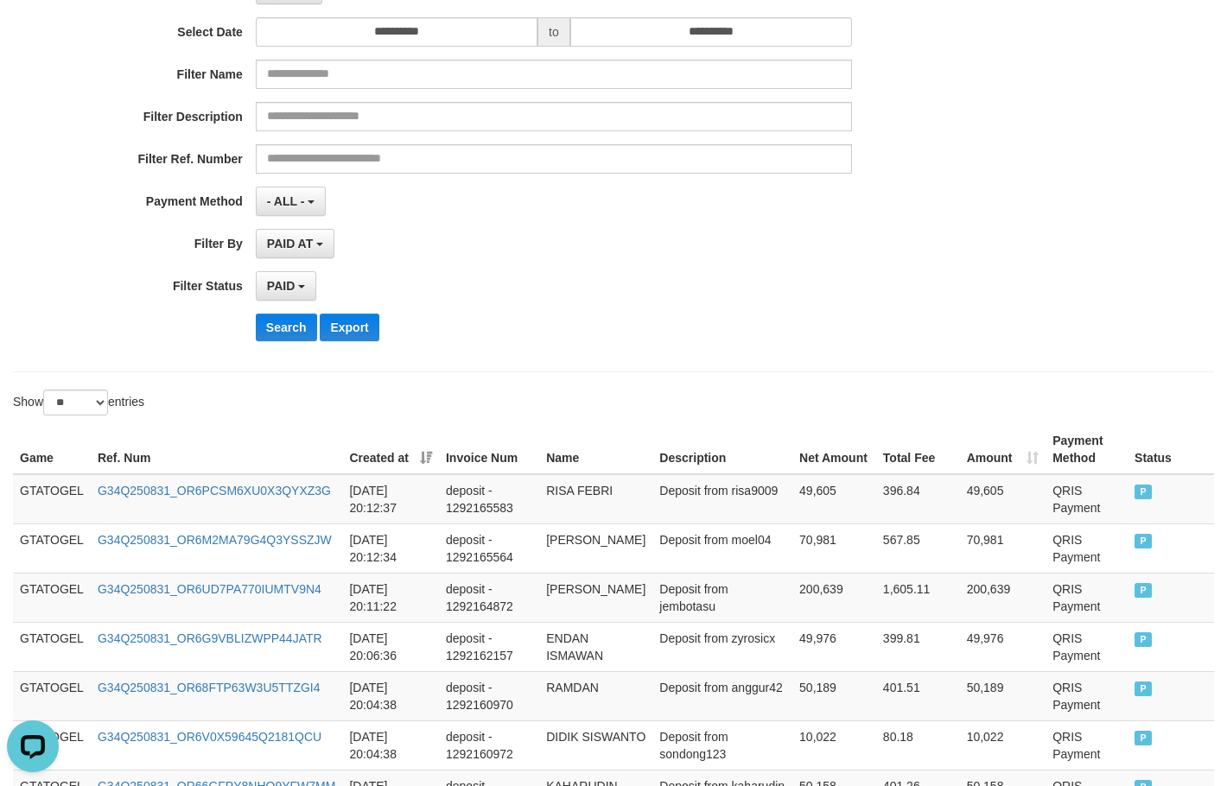
scroll to position [10, 0]
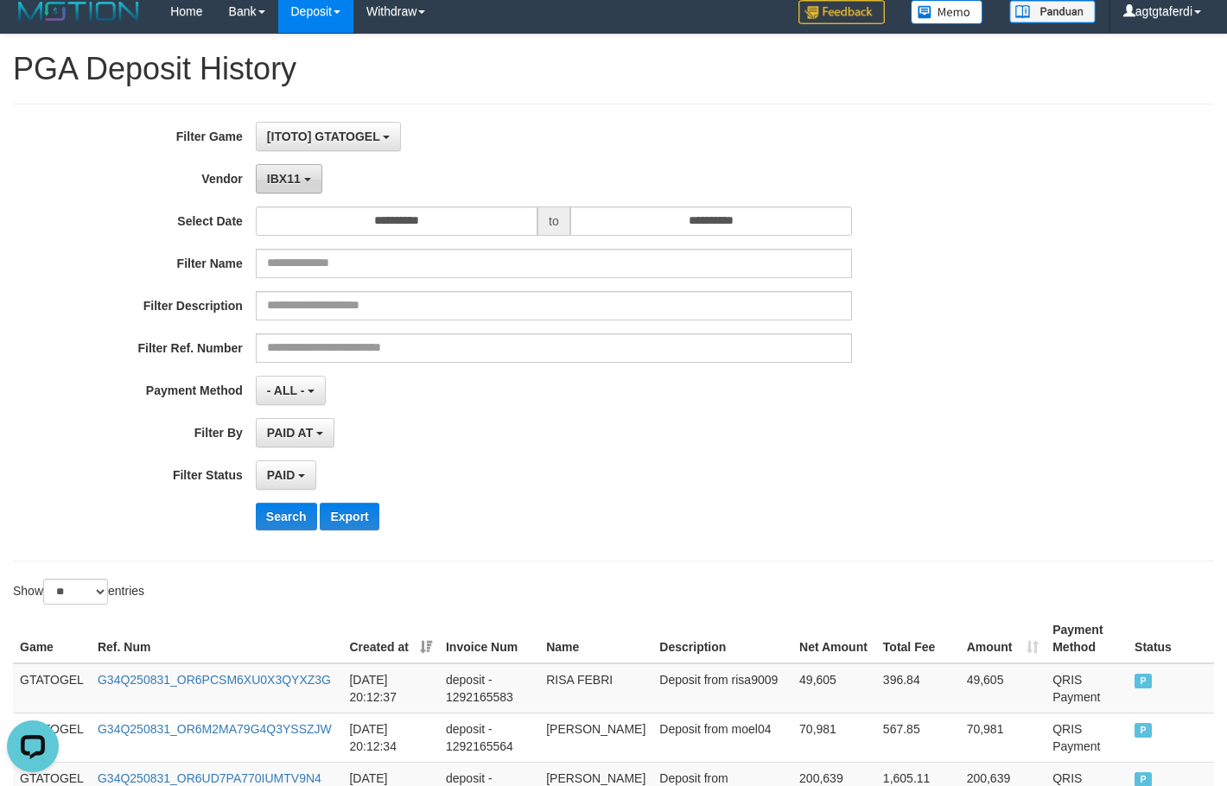
click at [299, 180] on button "IBX11" at bounding box center [289, 178] width 67 height 29
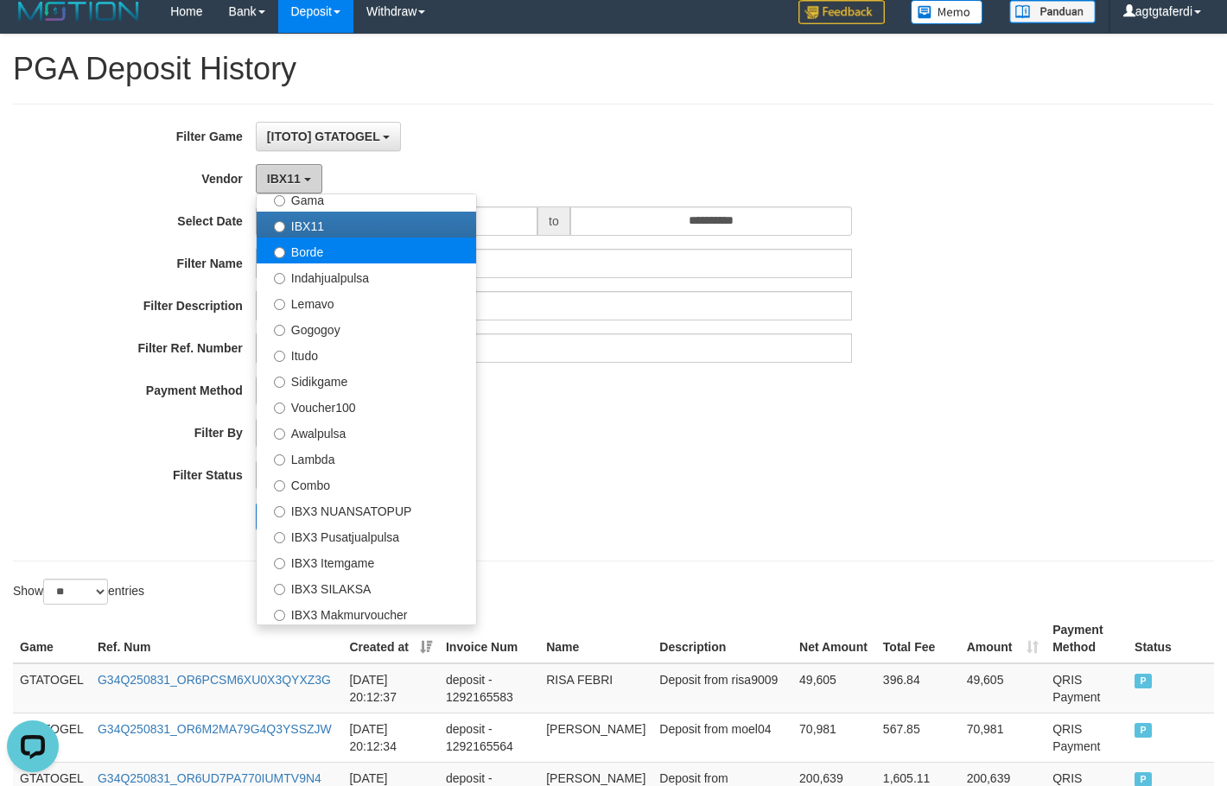
scroll to position [518, 0]
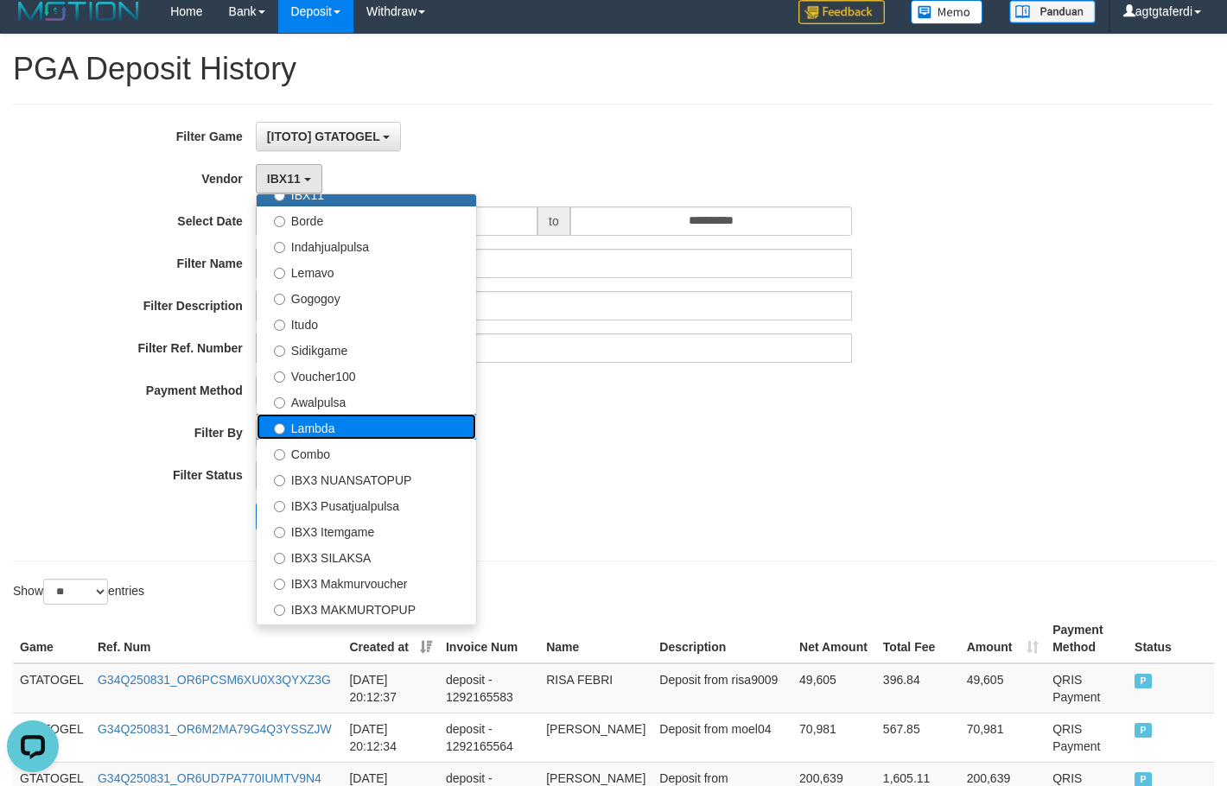
click at [395, 432] on label "Lambda" at bounding box center [366, 427] width 219 height 26
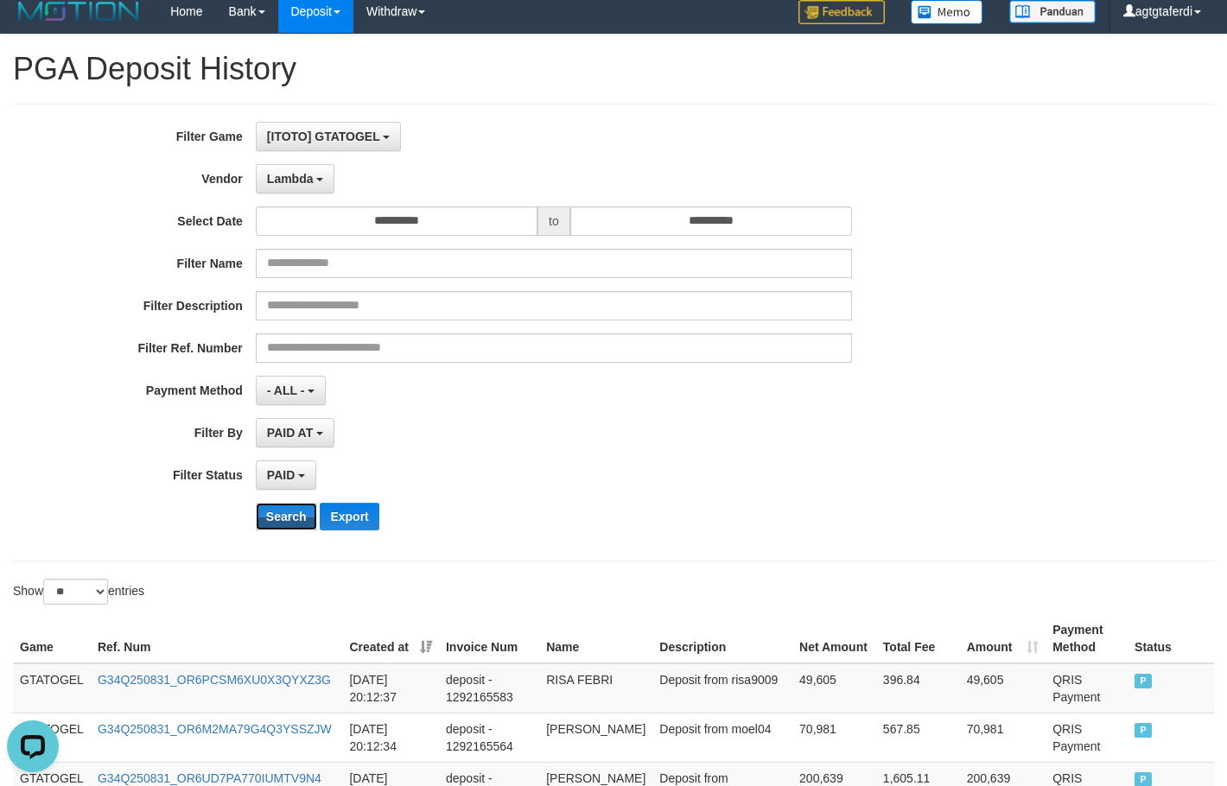
drag, startPoint x: 288, startPoint y: 508, endPoint x: 559, endPoint y: 483, distance: 272.4
click at [288, 509] on button "Search" at bounding box center [286, 517] width 61 height 28
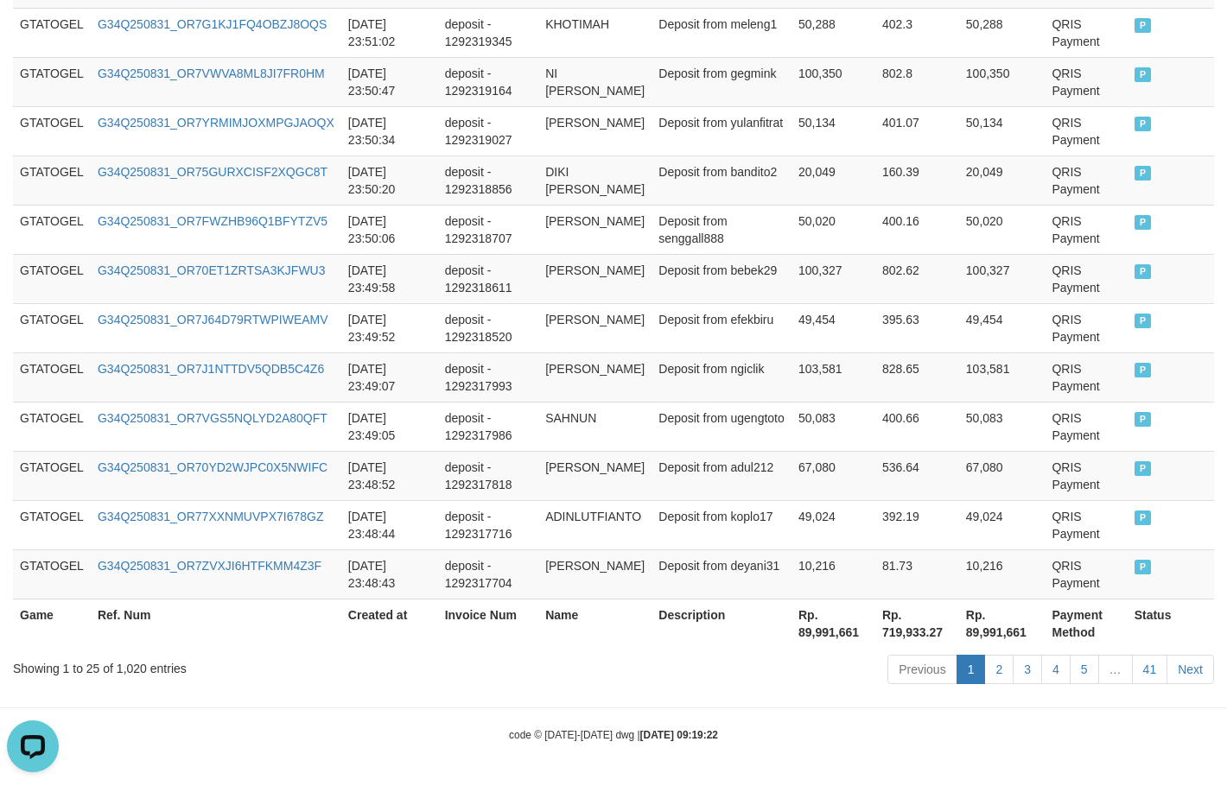
scroll to position [1341, 0]
click at [792, 636] on th "Rp. 89,991,661" at bounding box center [833, 623] width 84 height 49
copy th "89,991,661"
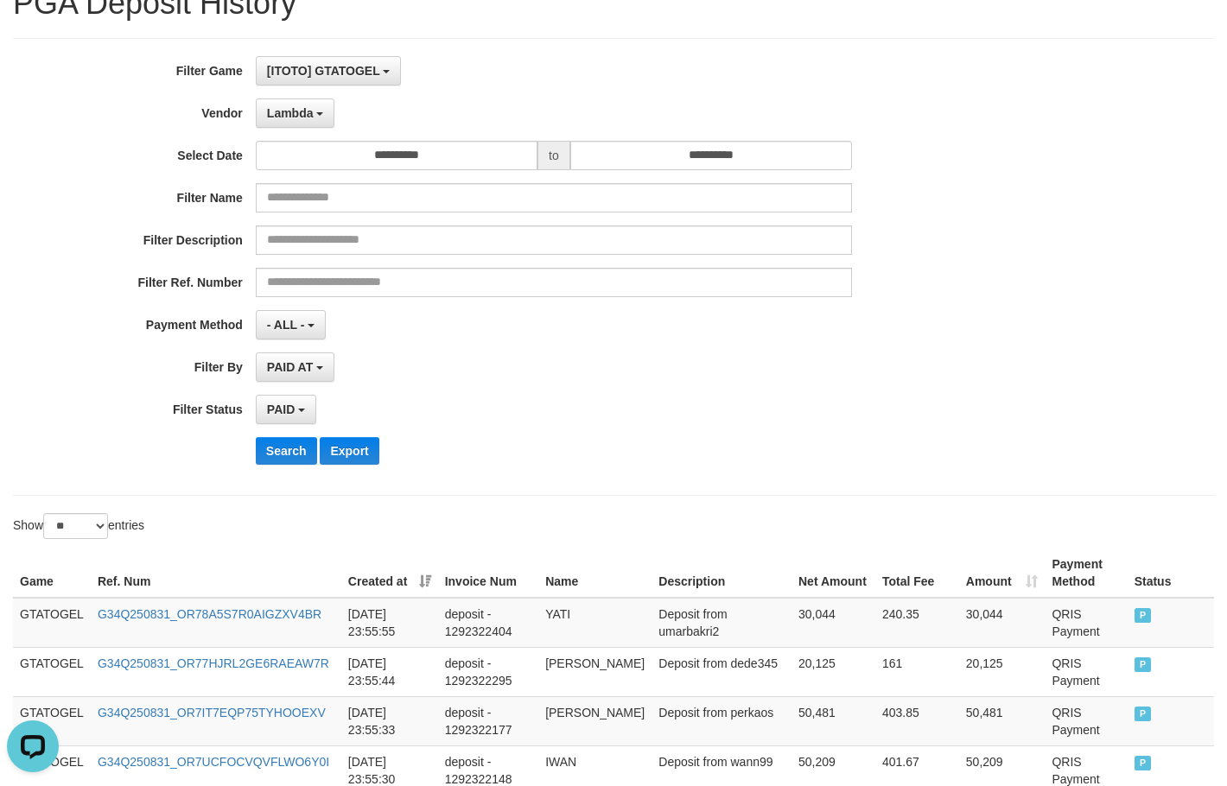
scroll to position [45, 0]
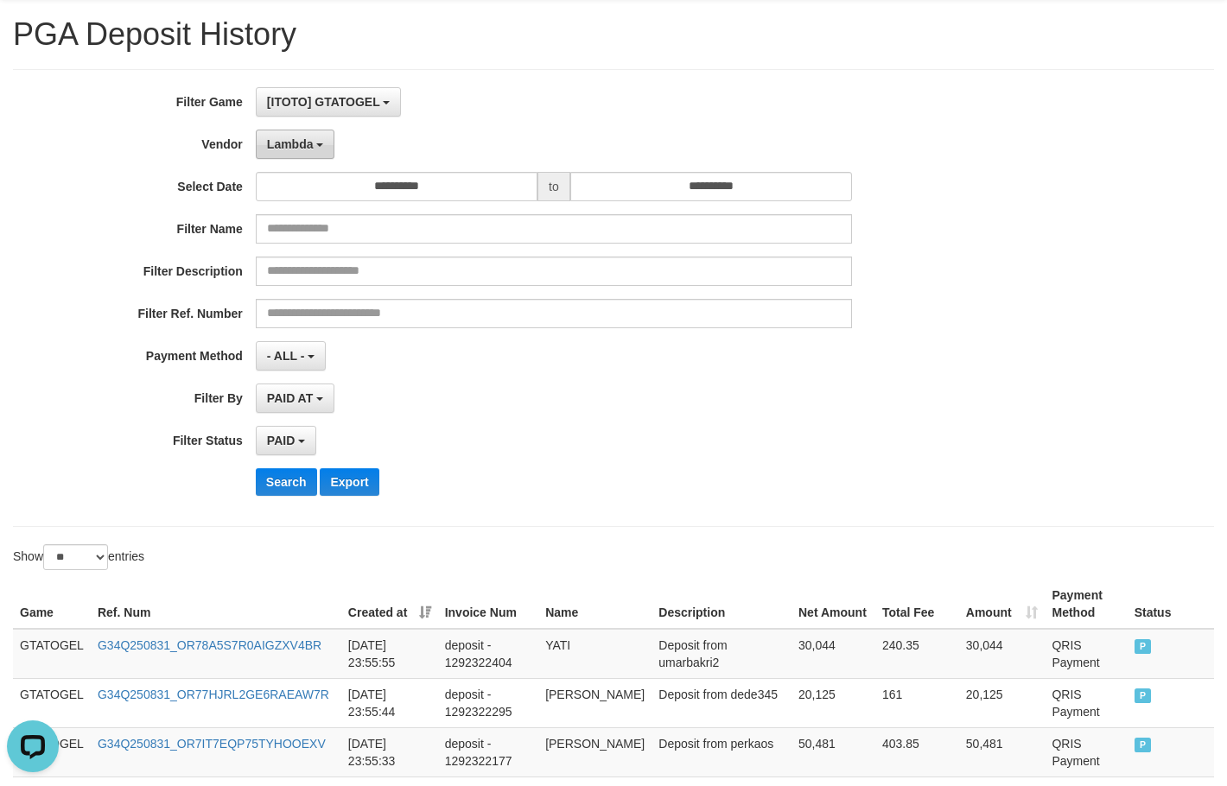
click at [301, 152] on button "Lambda" at bounding box center [295, 144] width 79 height 29
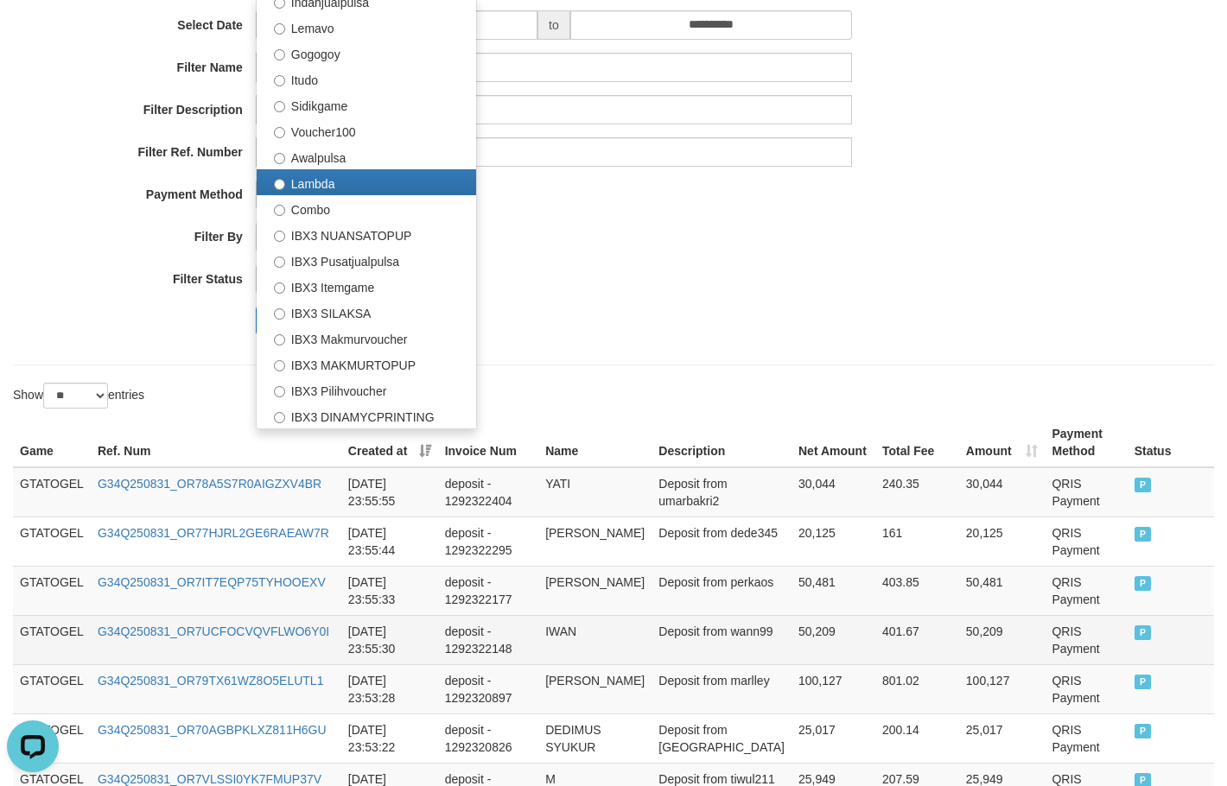
scroll to position [304, 0]
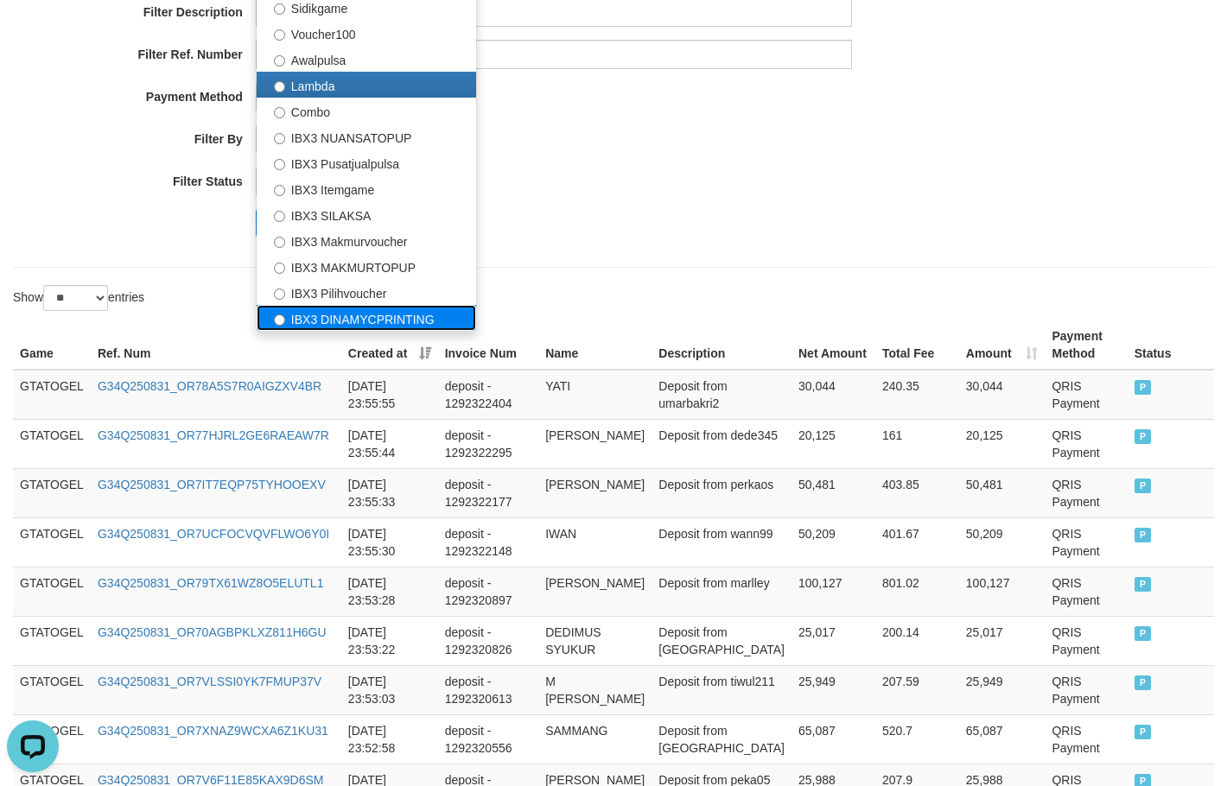
click at [376, 316] on label "IBX3 DINAMYCPRINTING" at bounding box center [366, 318] width 219 height 26
select select "**********"
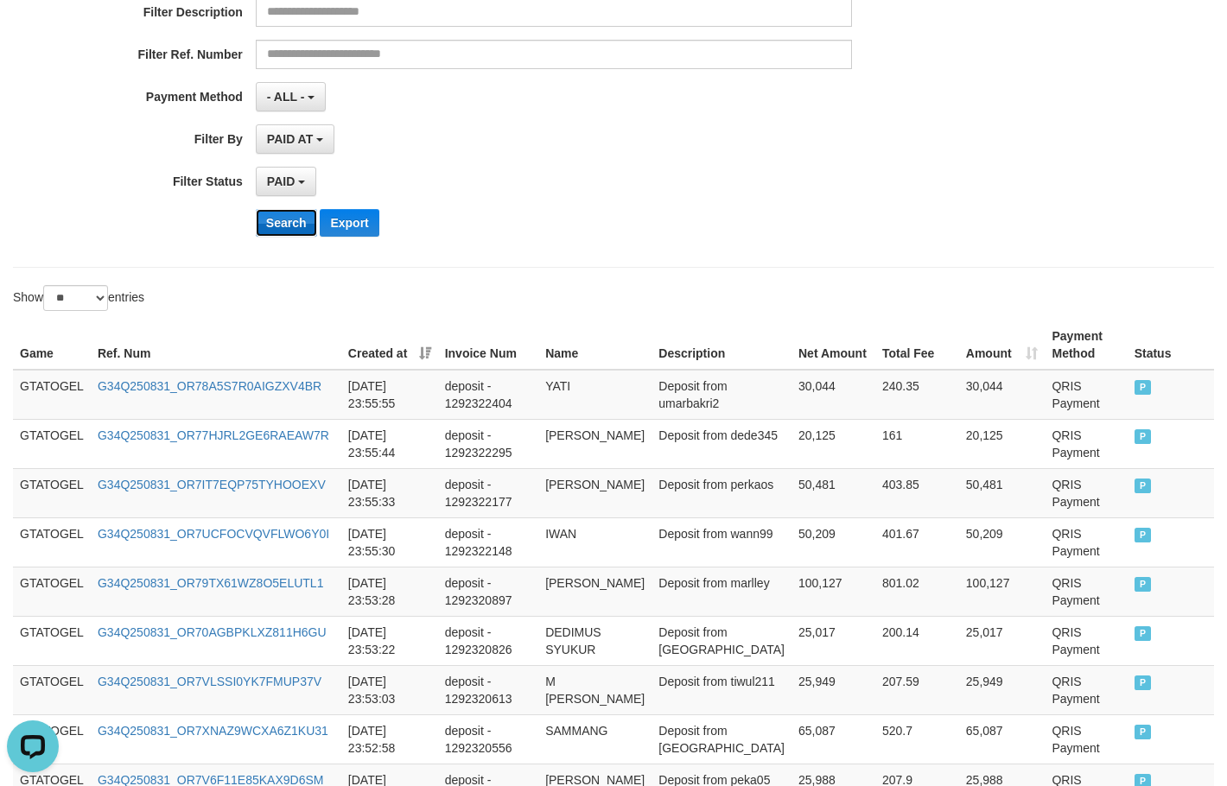
click at [294, 226] on button "Search" at bounding box center [286, 223] width 61 height 28
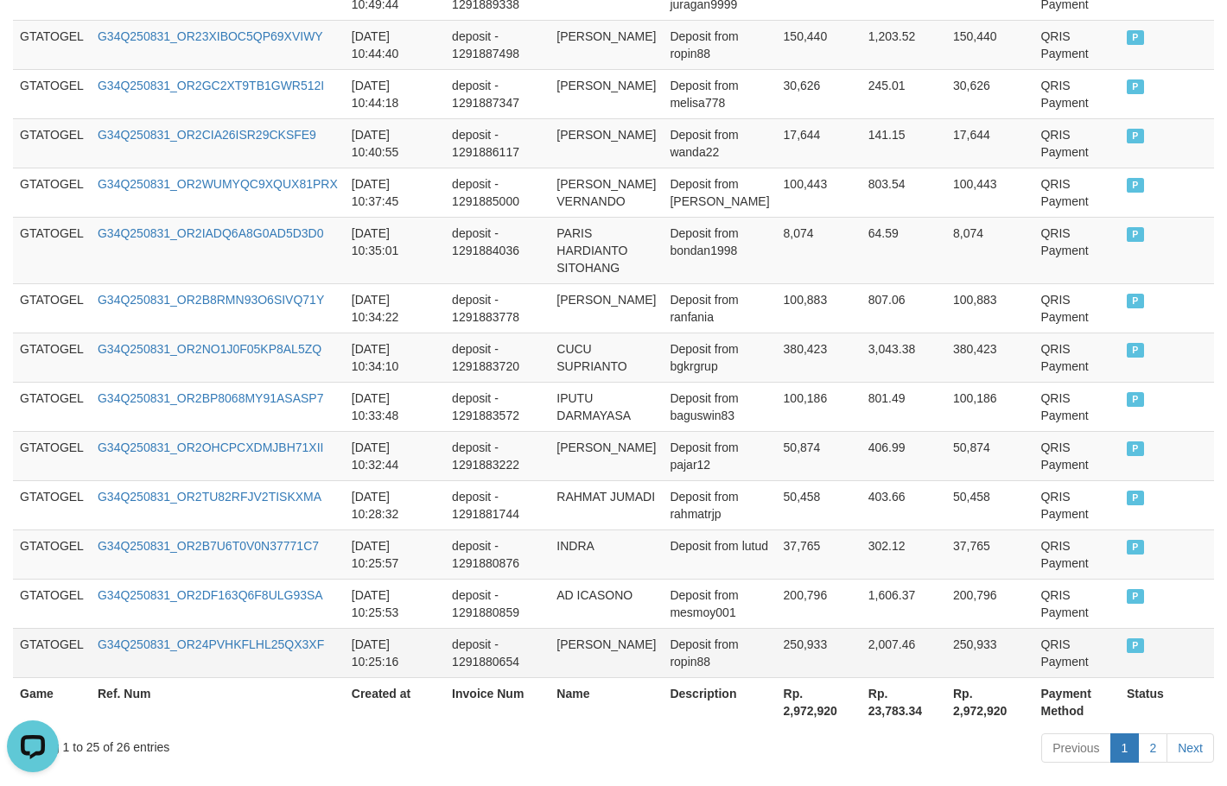
scroll to position [1323, 0]
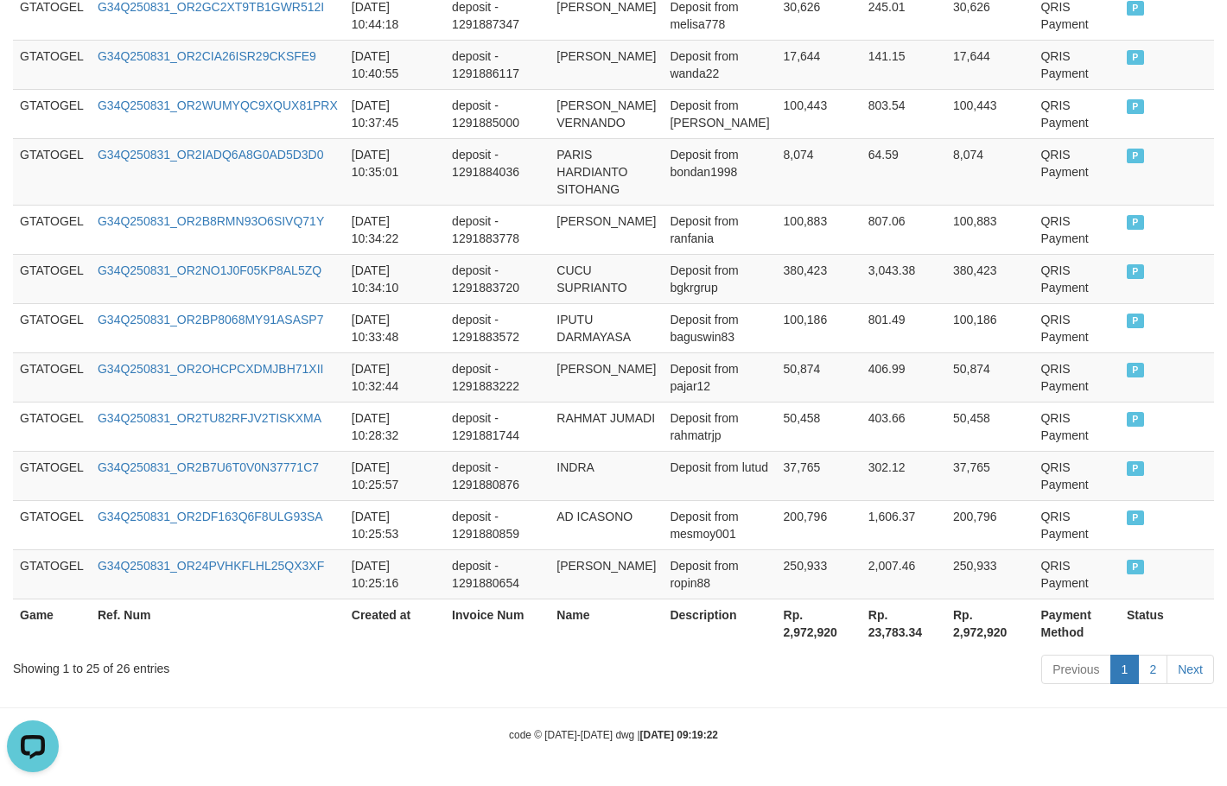
click at [803, 629] on th "Rp. 2,972,920" at bounding box center [819, 623] width 85 height 49
copy th "2,972,920"
